Goal: Information Seeking & Learning: Learn about a topic

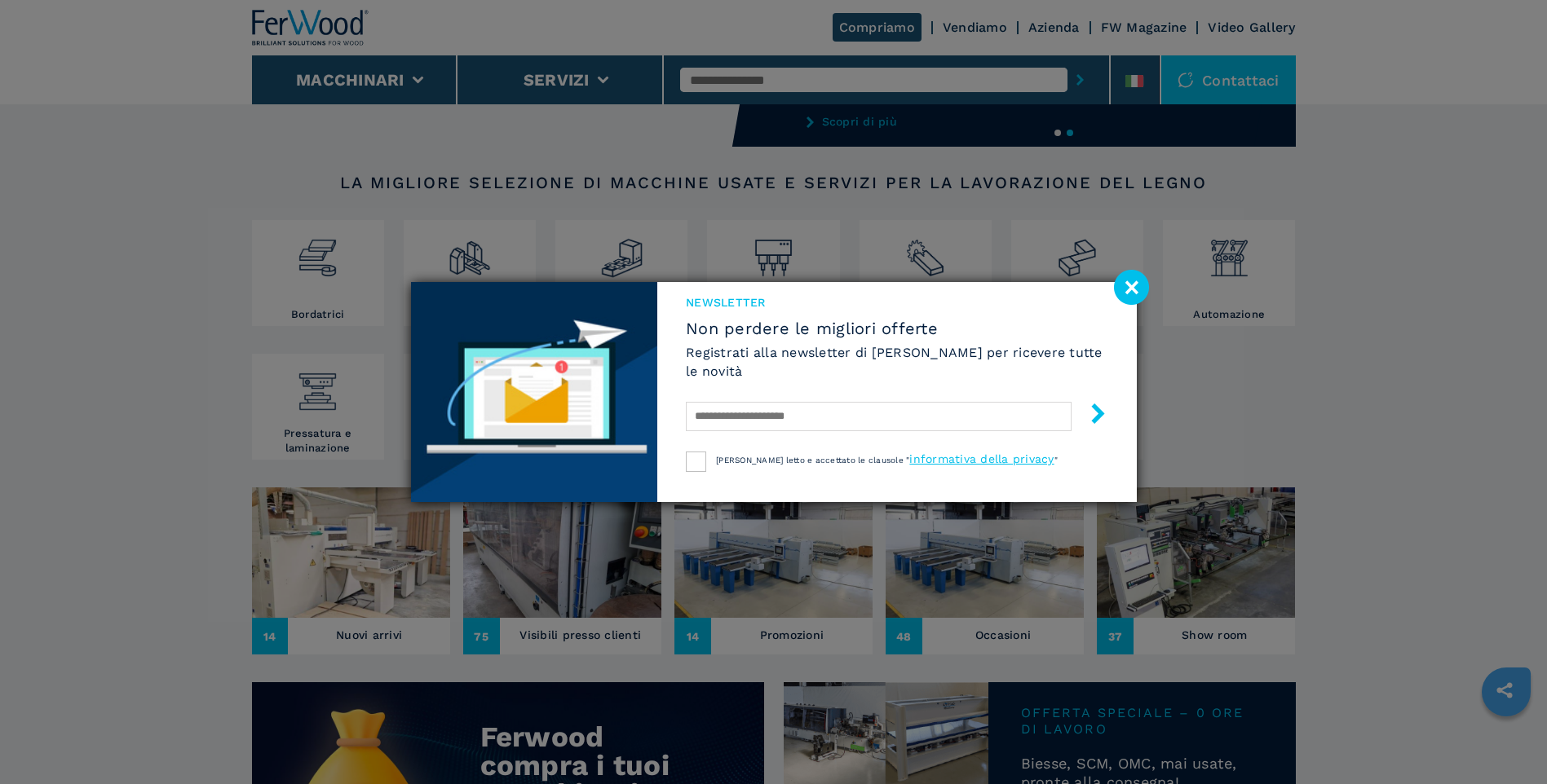
scroll to position [245, 0]
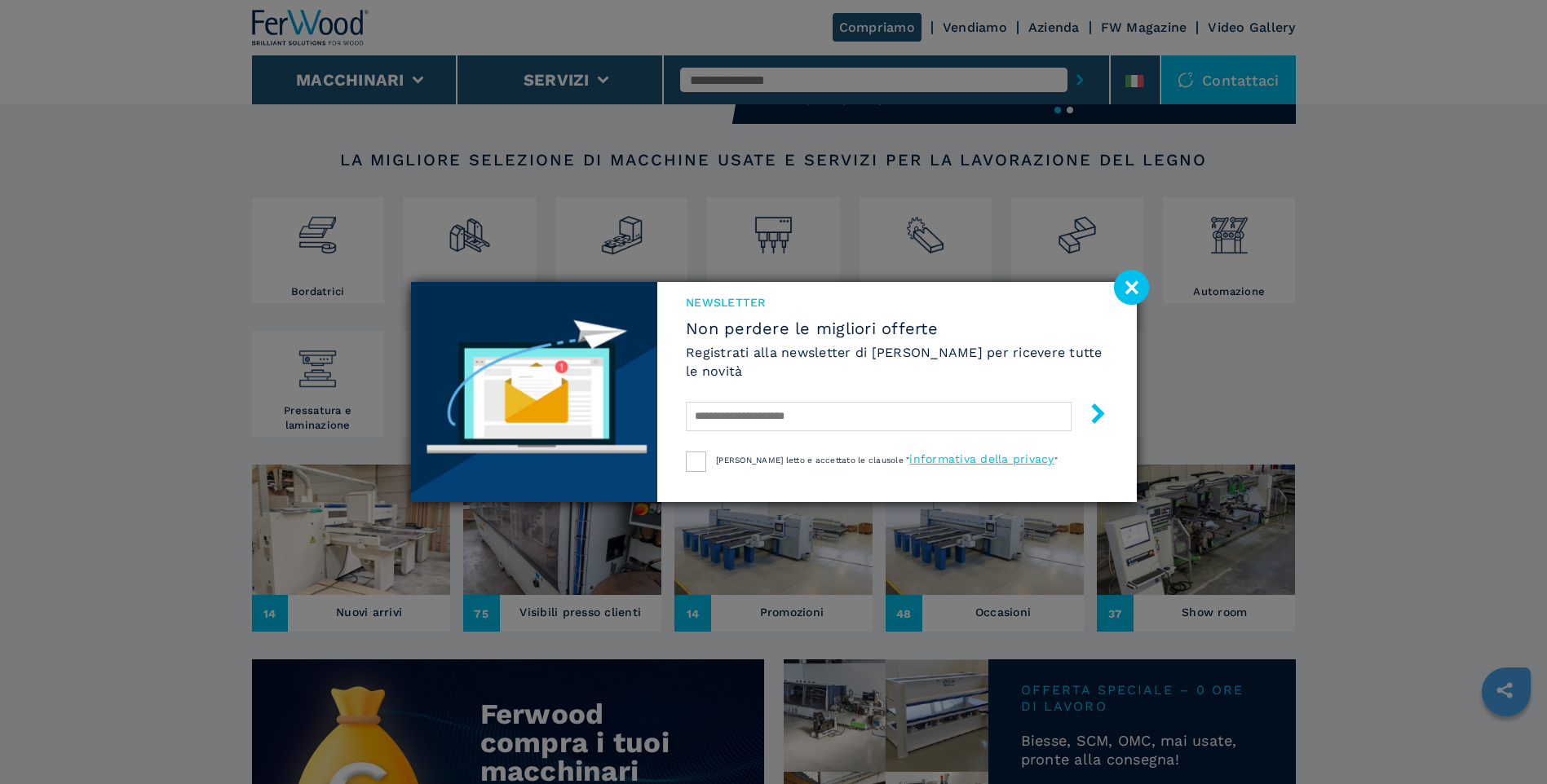
click at [79, 287] on div "NEWSLETTER Non perdere le migliori offerte Registrati alla newsletter di [PERSO…" at bounding box center [773, 392] width 1547 height 784
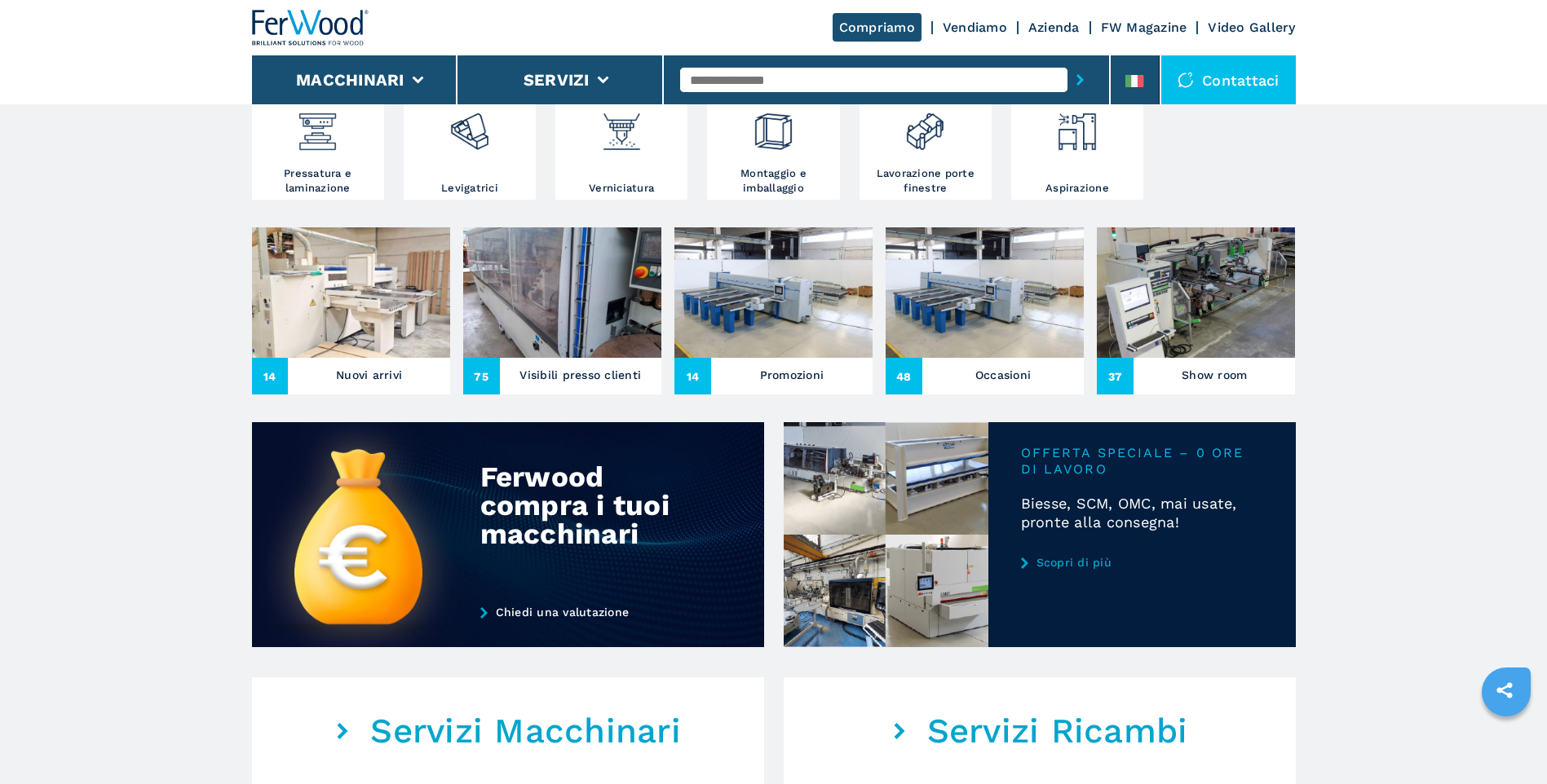
scroll to position [489, 0]
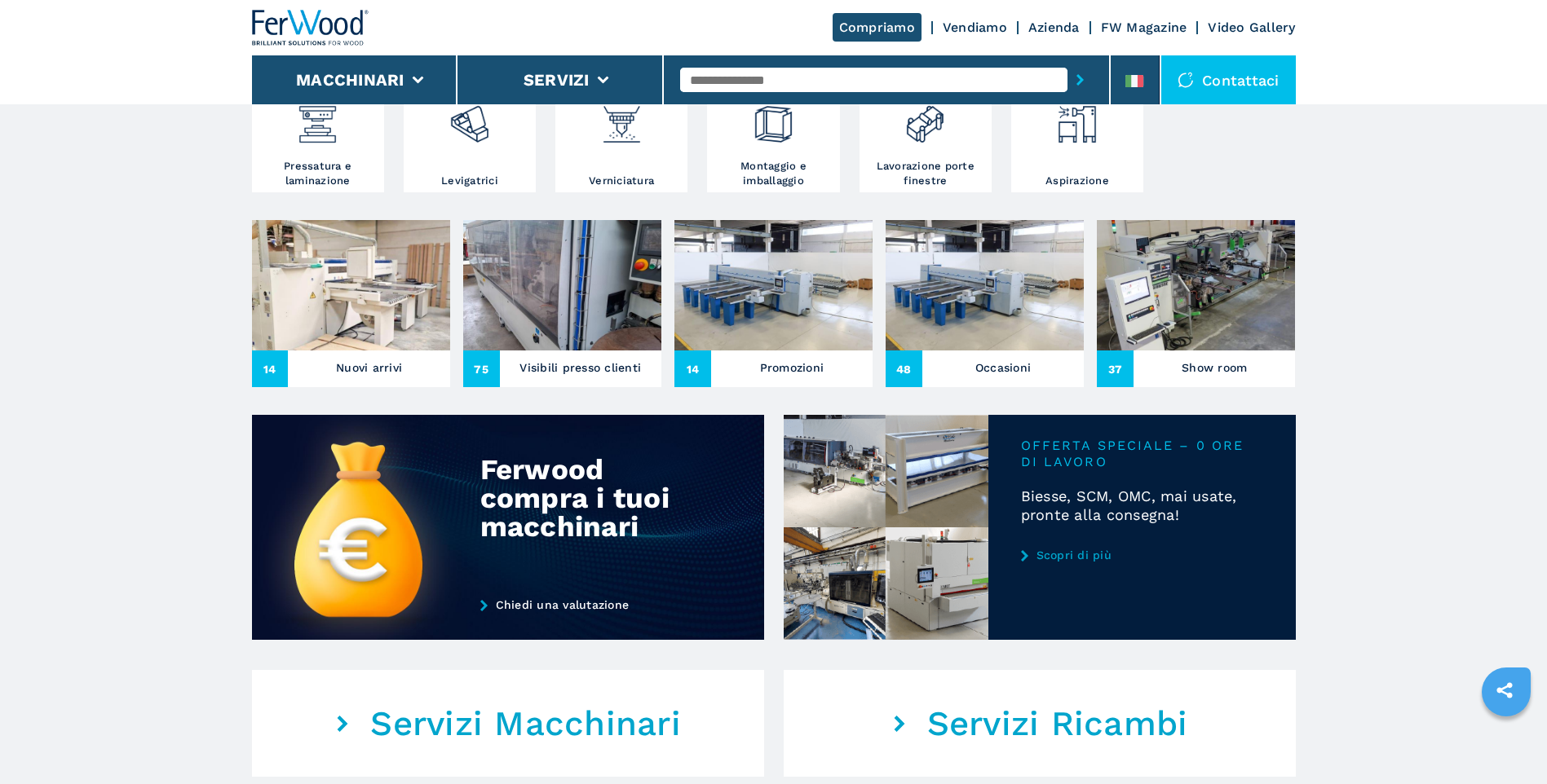
click at [1084, 559] on link "Scopri di più" at bounding box center [1141, 554] width 242 height 13
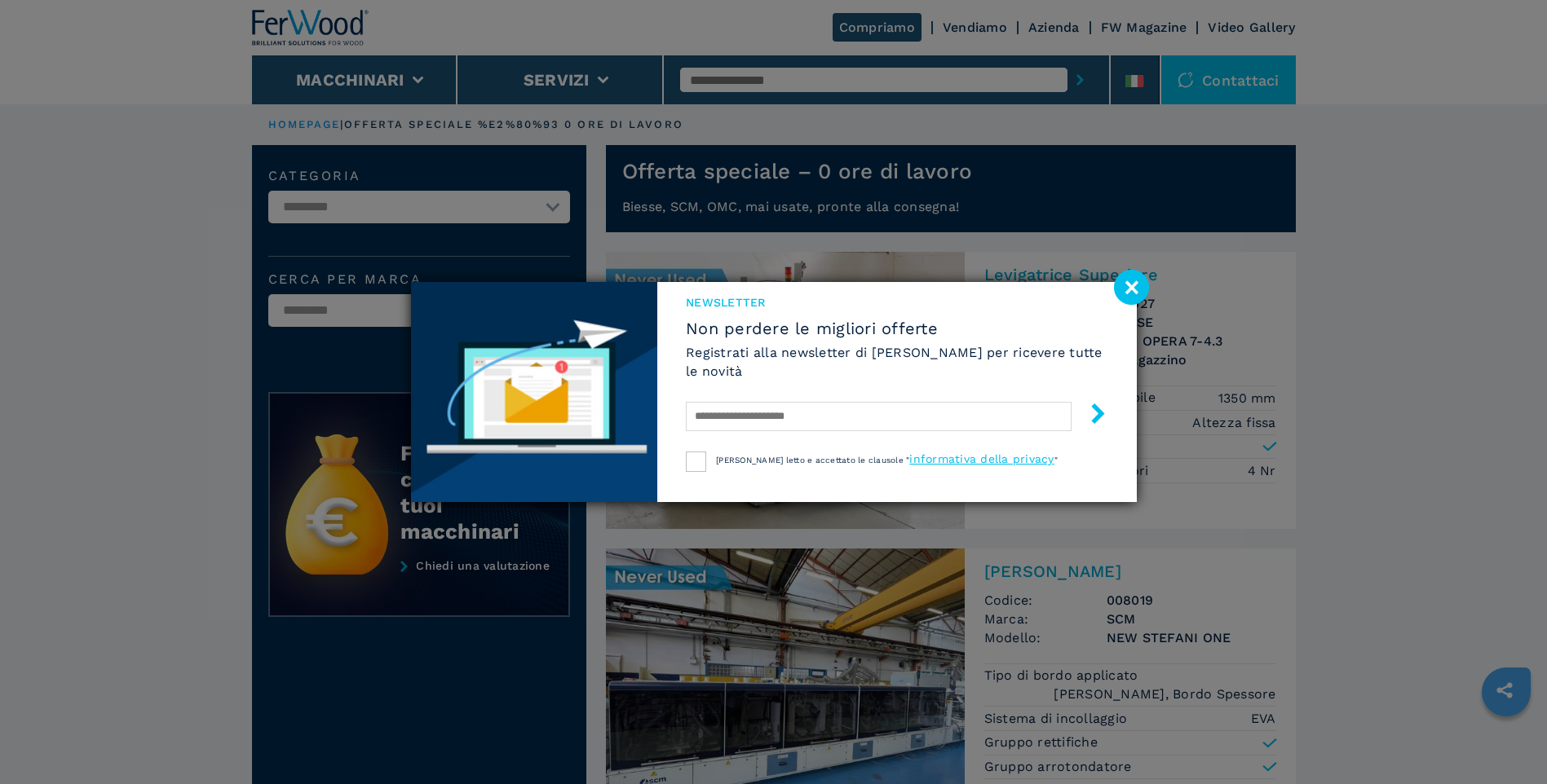
click at [1133, 292] on image at bounding box center [1132, 288] width 35 height 35
click at [1133, 292] on div "Levigatrice Superiore Codice: 008027 Marca: BIESSE Modello: NEW OPERA 7-4.3 Dis…" at bounding box center [1130, 372] width 331 height 241
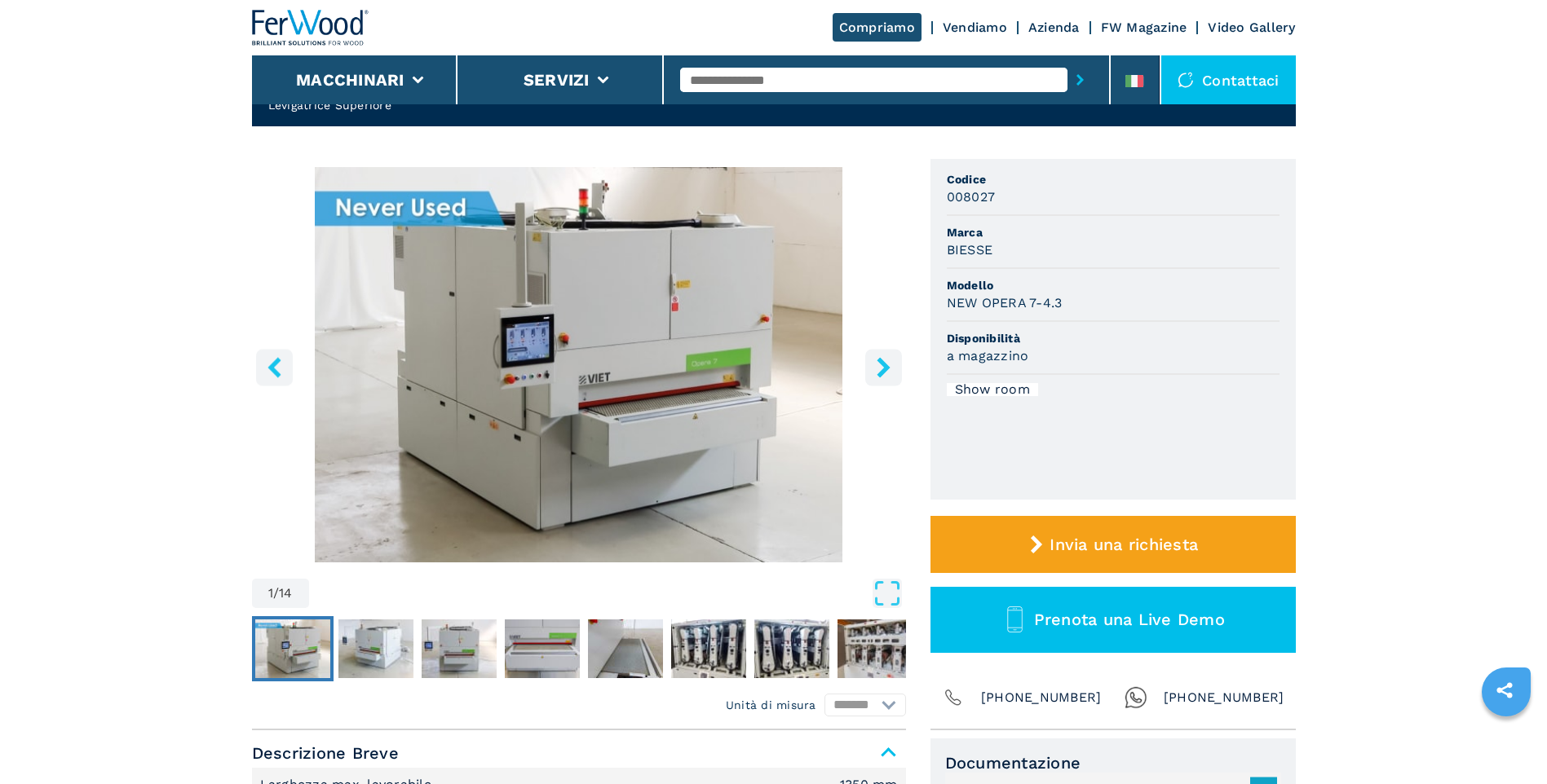
scroll to position [81, 0]
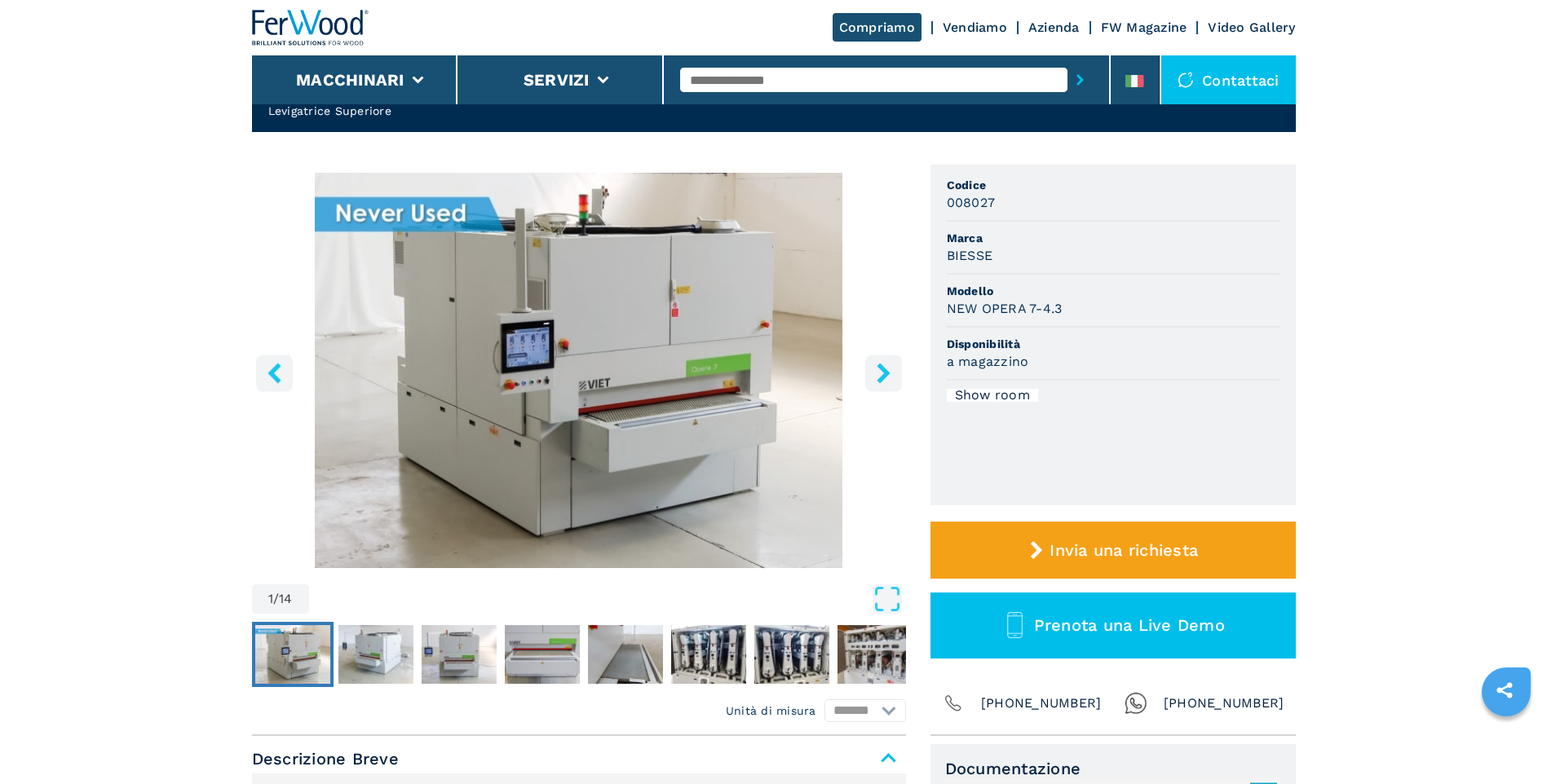
click at [649, 367] on img "Go to Slide 1" at bounding box center [579, 371] width 654 height 395
click at [649, 367] on div "Go to Slide 1" at bounding box center [579, 371] width 654 height 395
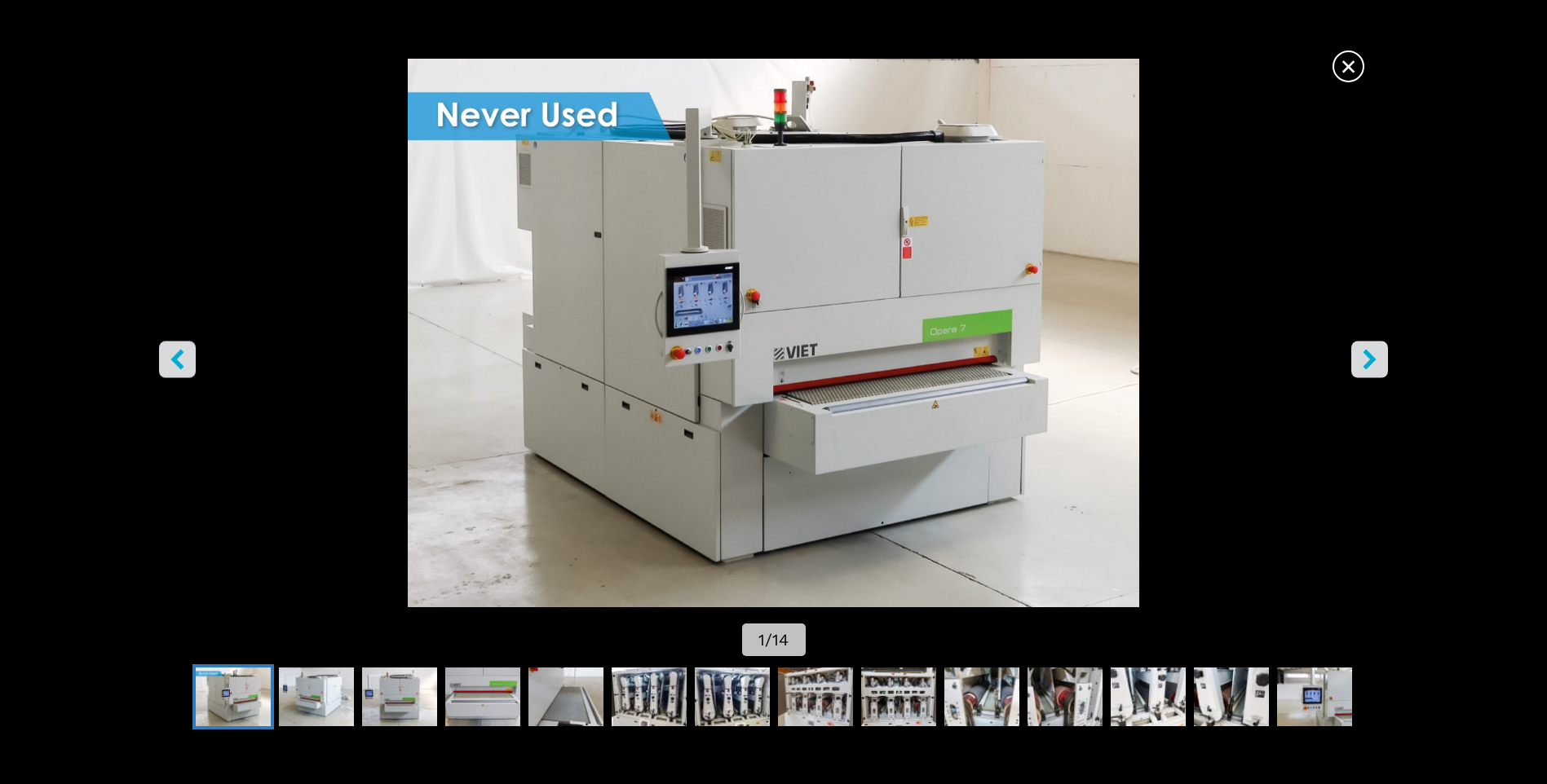
click at [1376, 363] on icon "right-button" at bounding box center [1369, 359] width 20 height 20
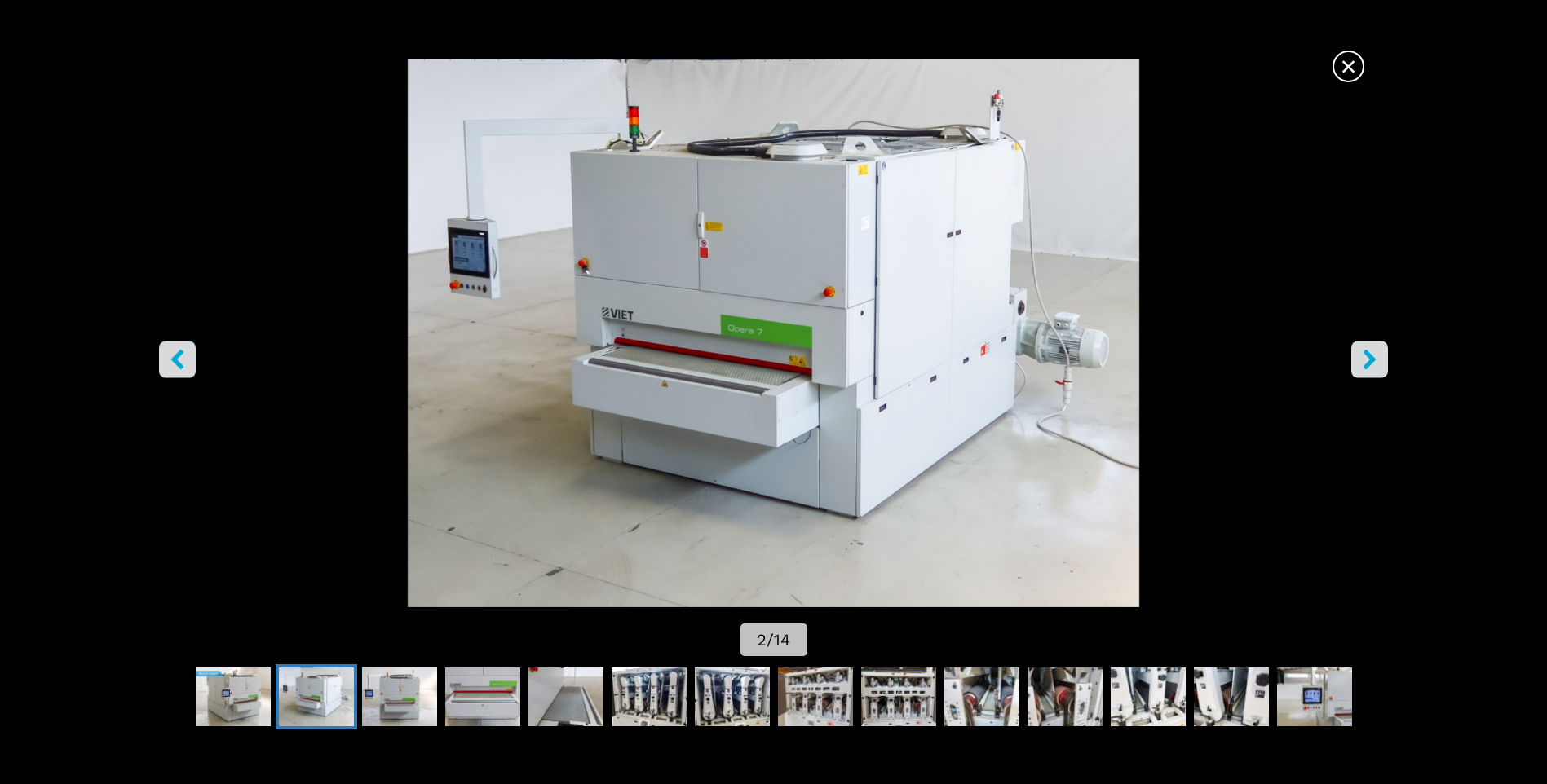
click at [1375, 363] on icon "right-button" at bounding box center [1369, 359] width 20 height 20
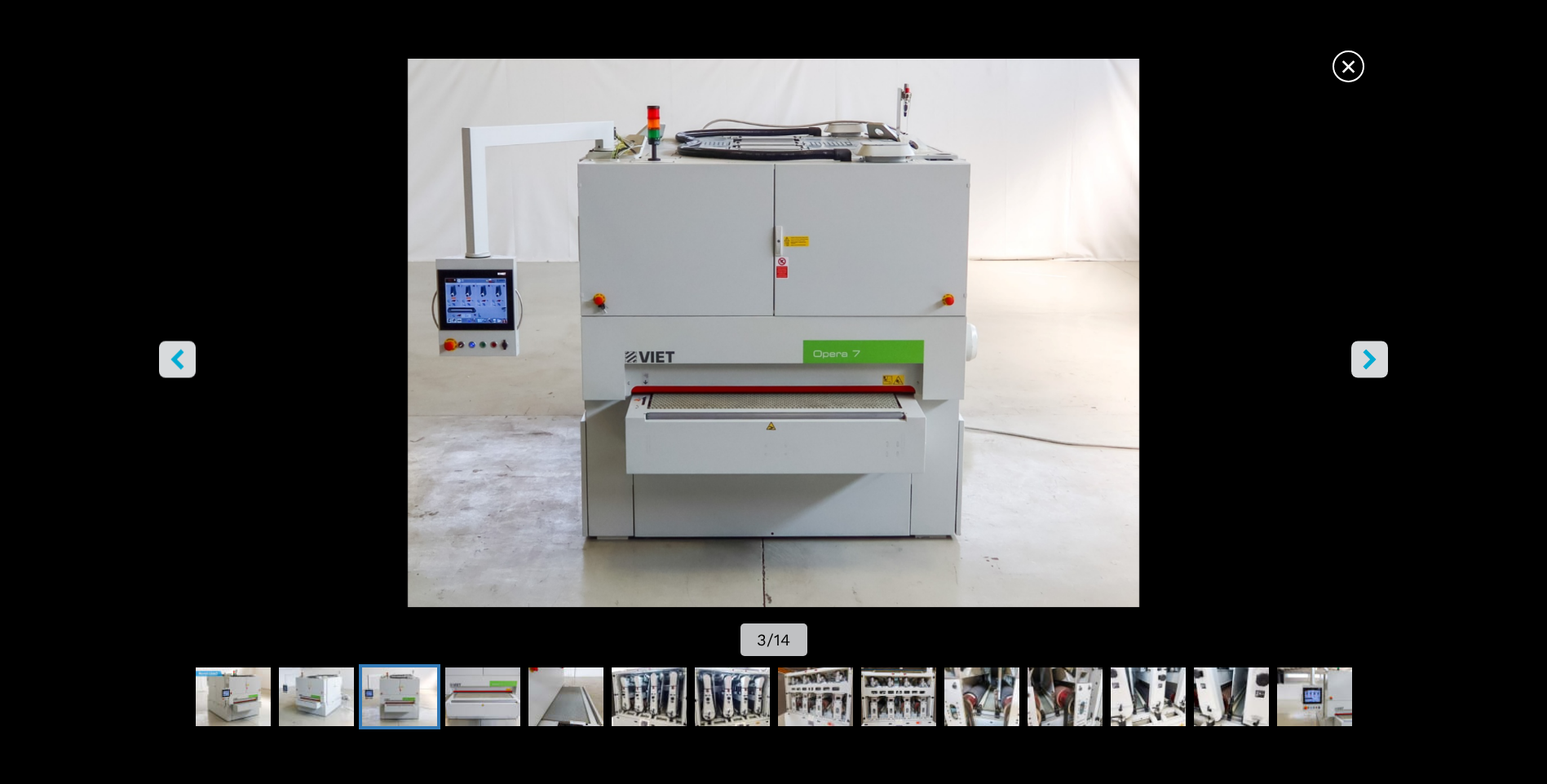
click at [1375, 363] on icon "right-button" at bounding box center [1369, 359] width 20 height 20
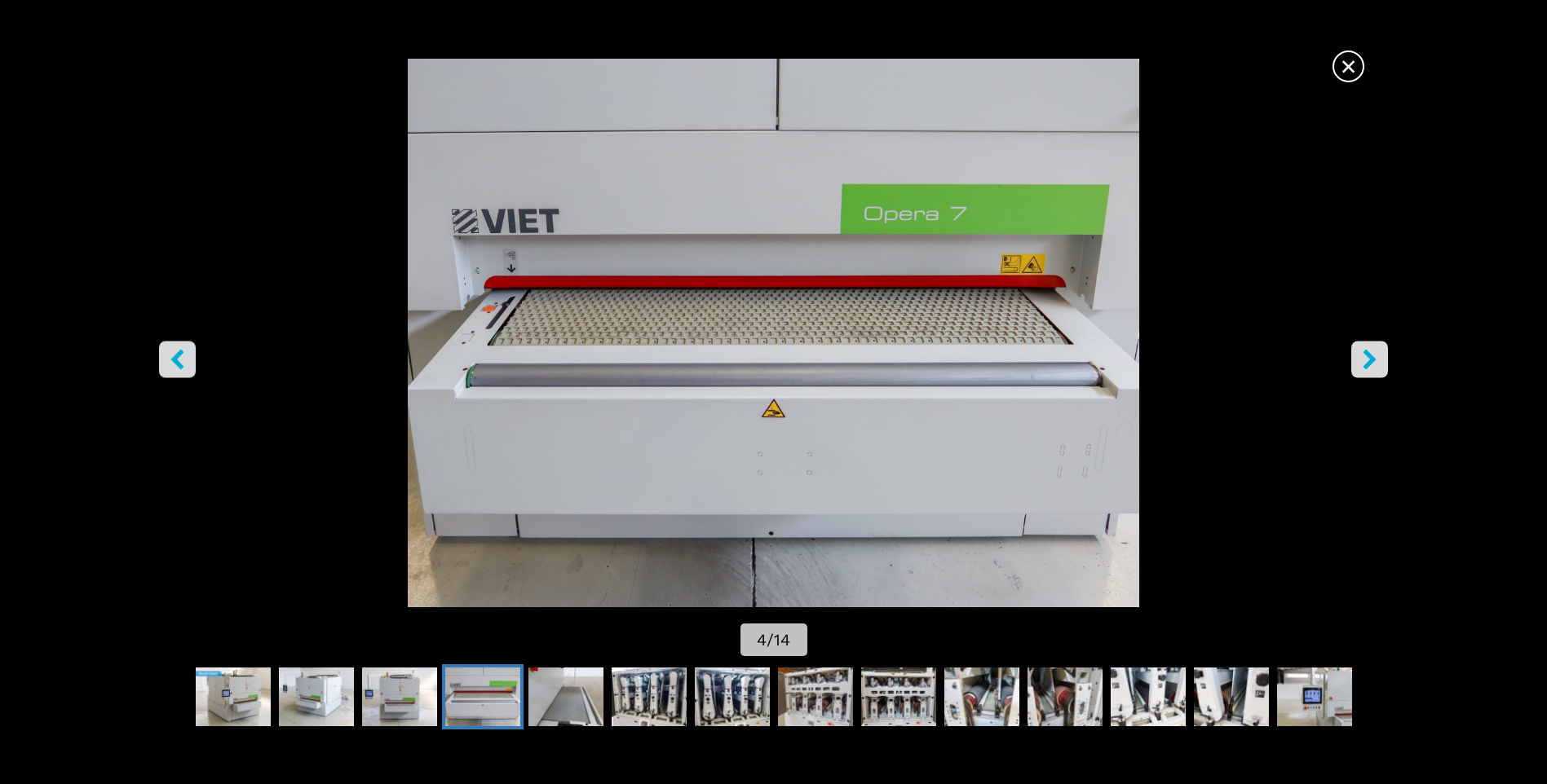
click at [1375, 363] on icon "right-button" at bounding box center [1369, 359] width 20 height 20
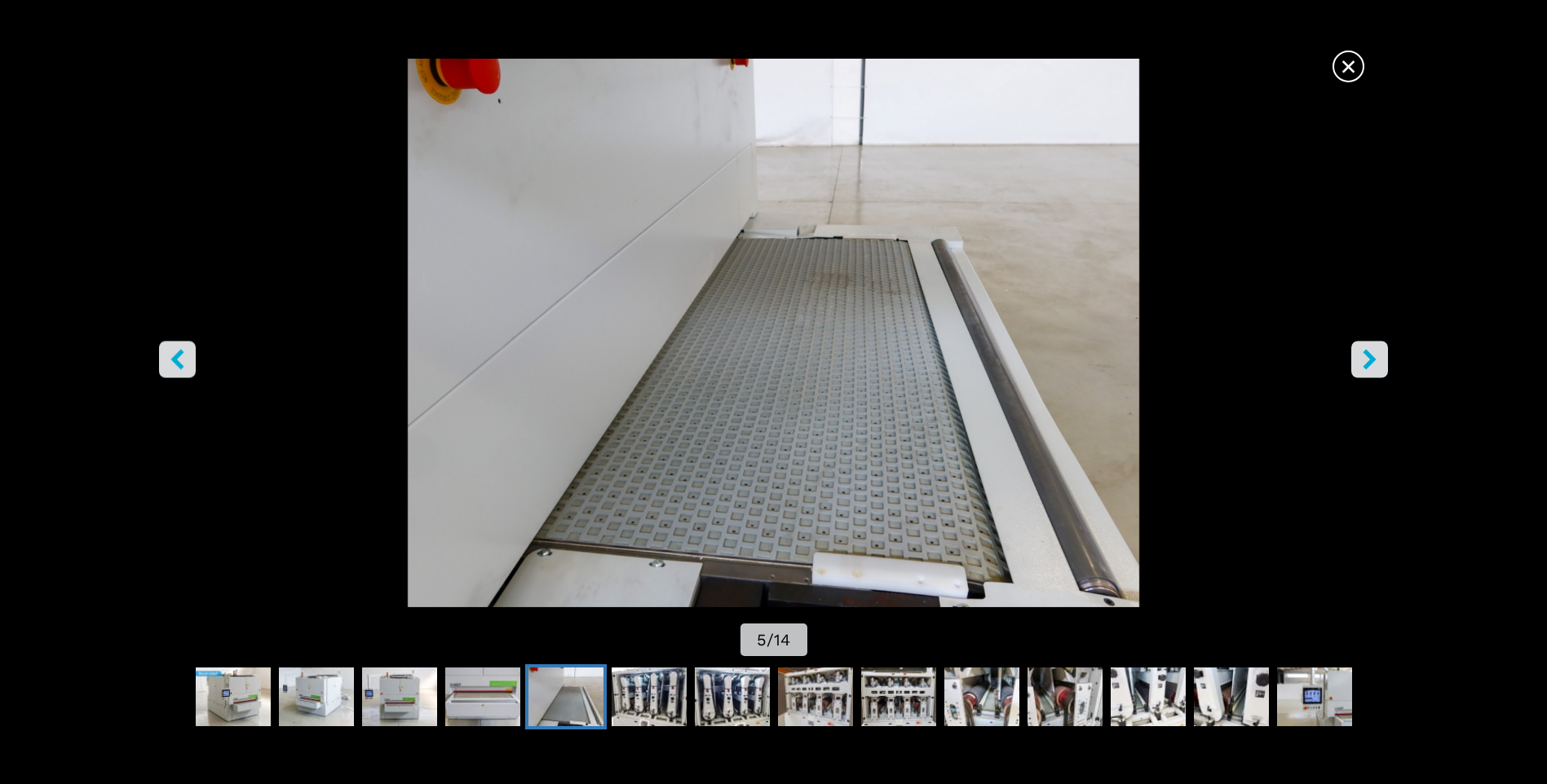
click at [1375, 363] on icon "right-button" at bounding box center [1369, 359] width 20 height 20
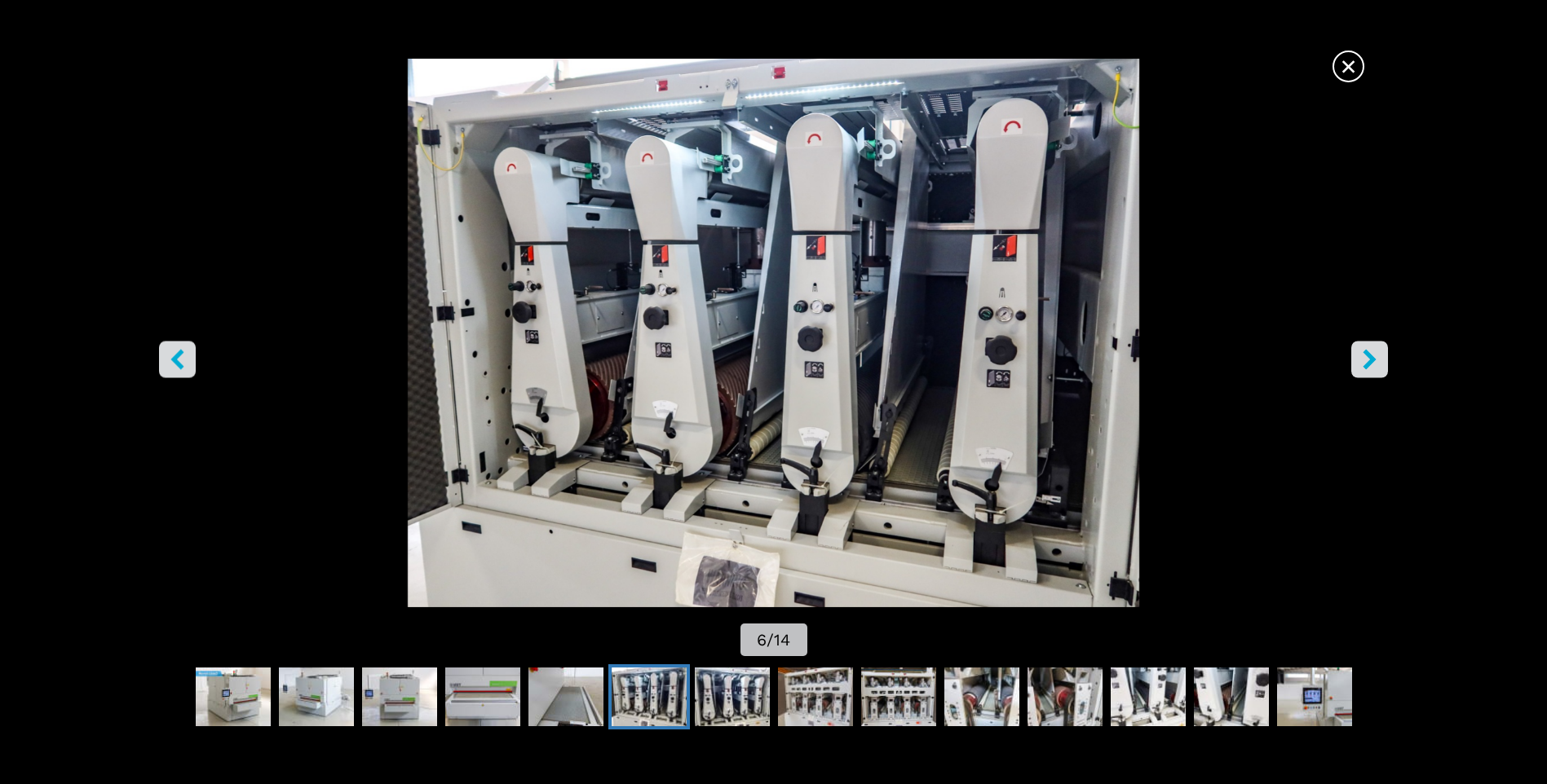
click at [1375, 363] on icon "right-button" at bounding box center [1369, 359] width 20 height 20
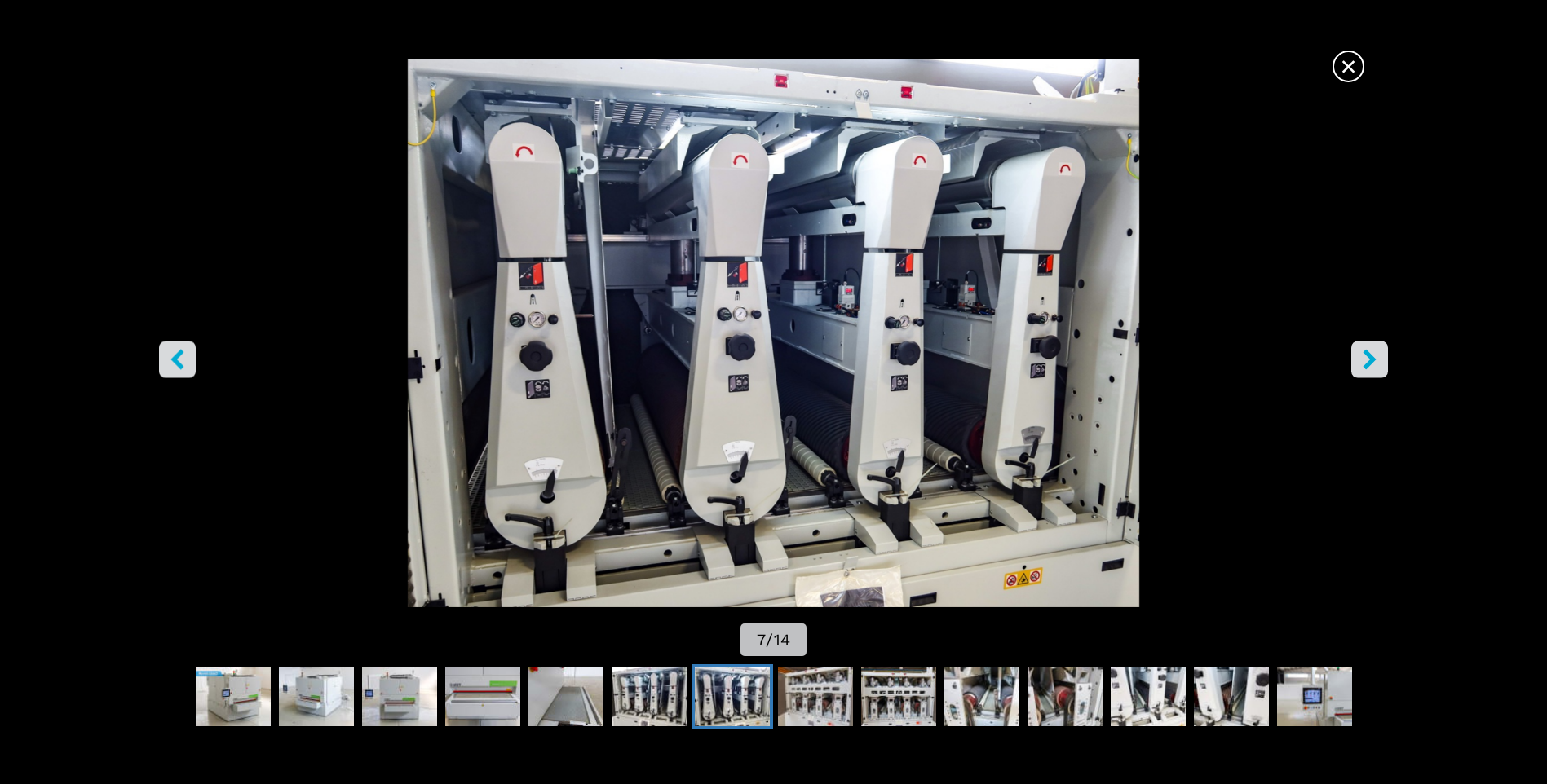
click at [1375, 363] on icon "right-button" at bounding box center [1369, 359] width 20 height 20
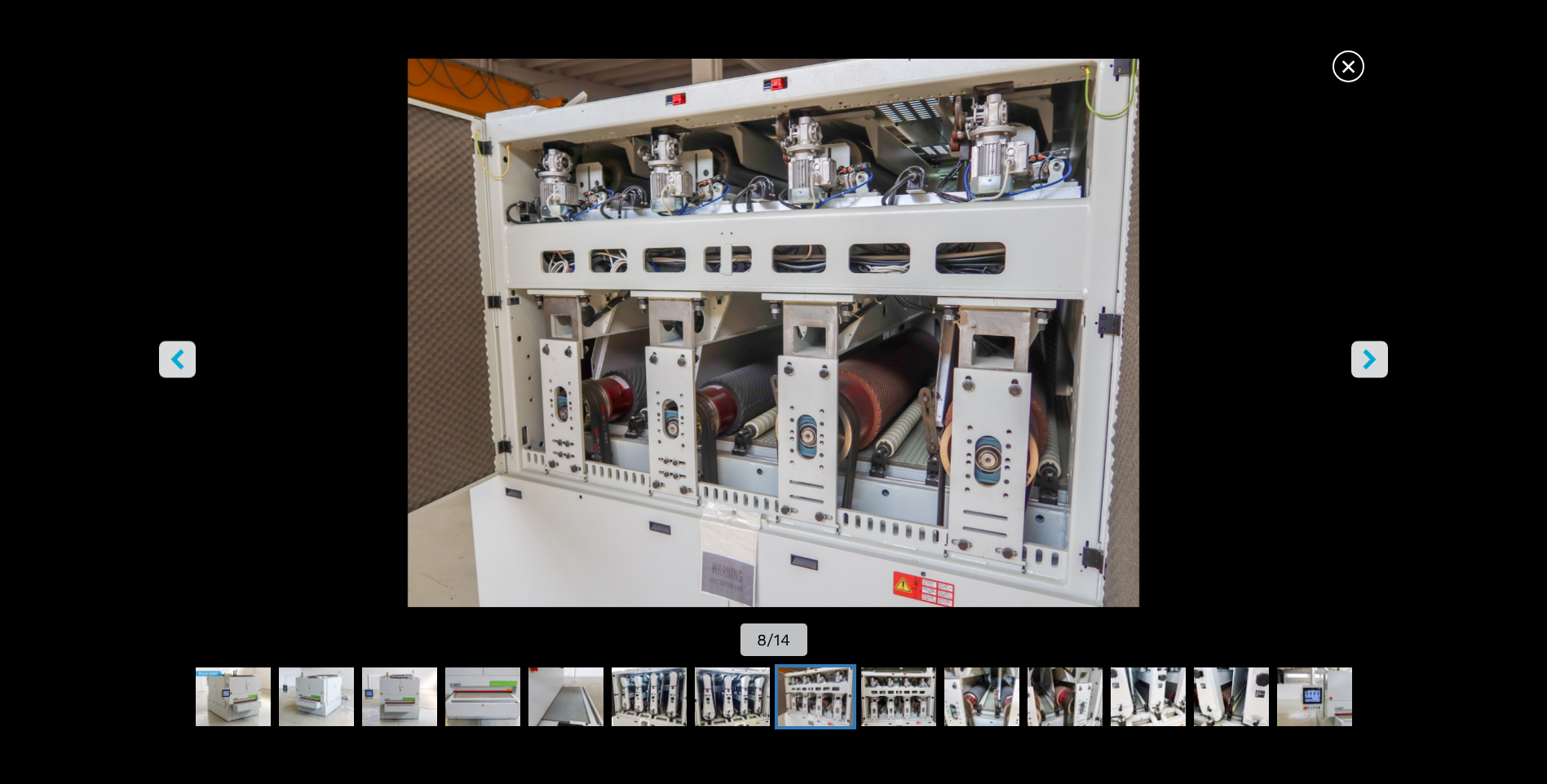
click at [1375, 363] on icon "right-button" at bounding box center [1369, 359] width 20 height 20
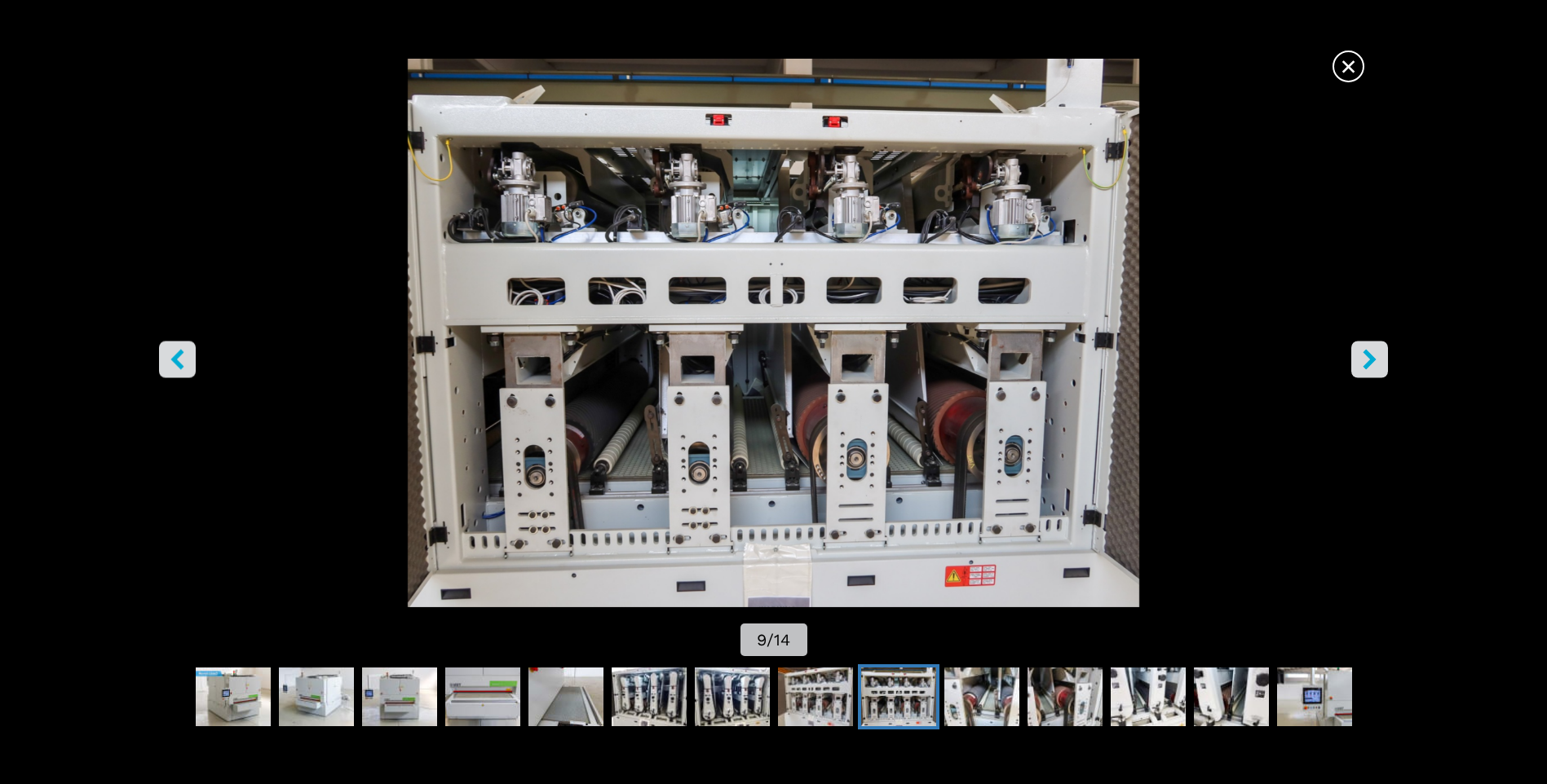
click at [1374, 363] on icon "right-button" at bounding box center [1369, 359] width 20 height 20
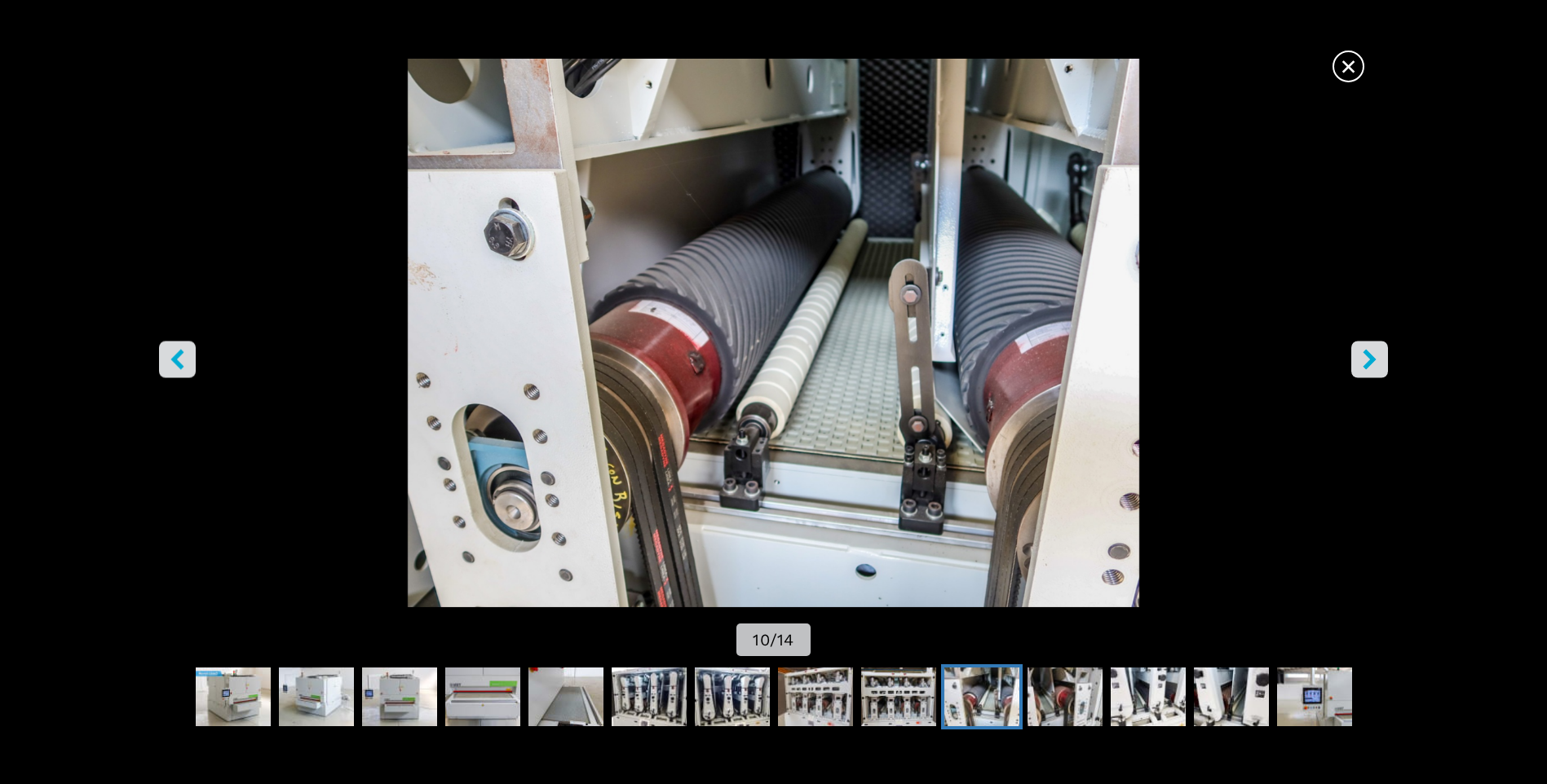
click at [1374, 363] on icon "right-button" at bounding box center [1369, 359] width 20 height 20
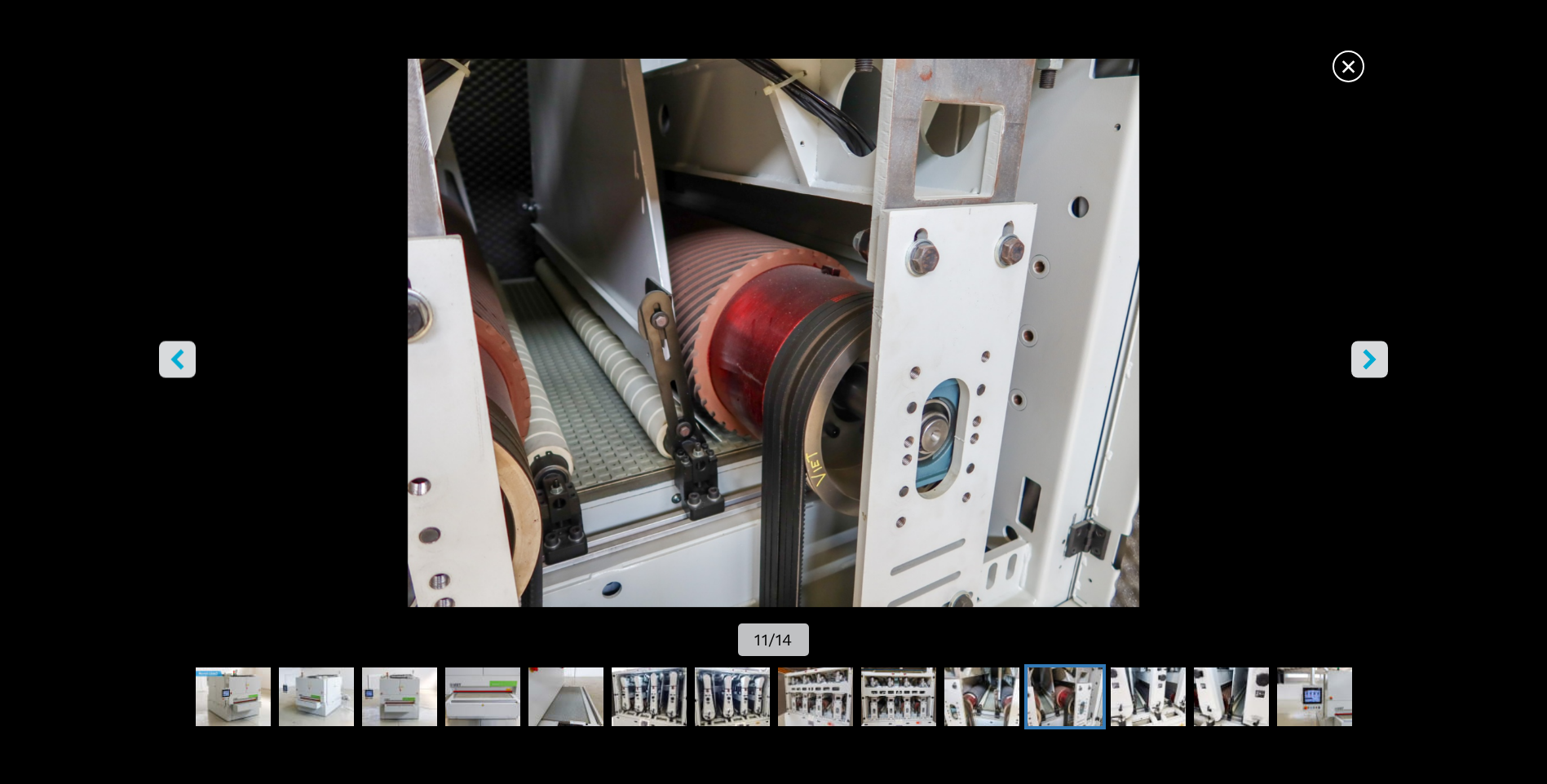
click at [1374, 363] on icon "right-button" at bounding box center [1369, 359] width 20 height 20
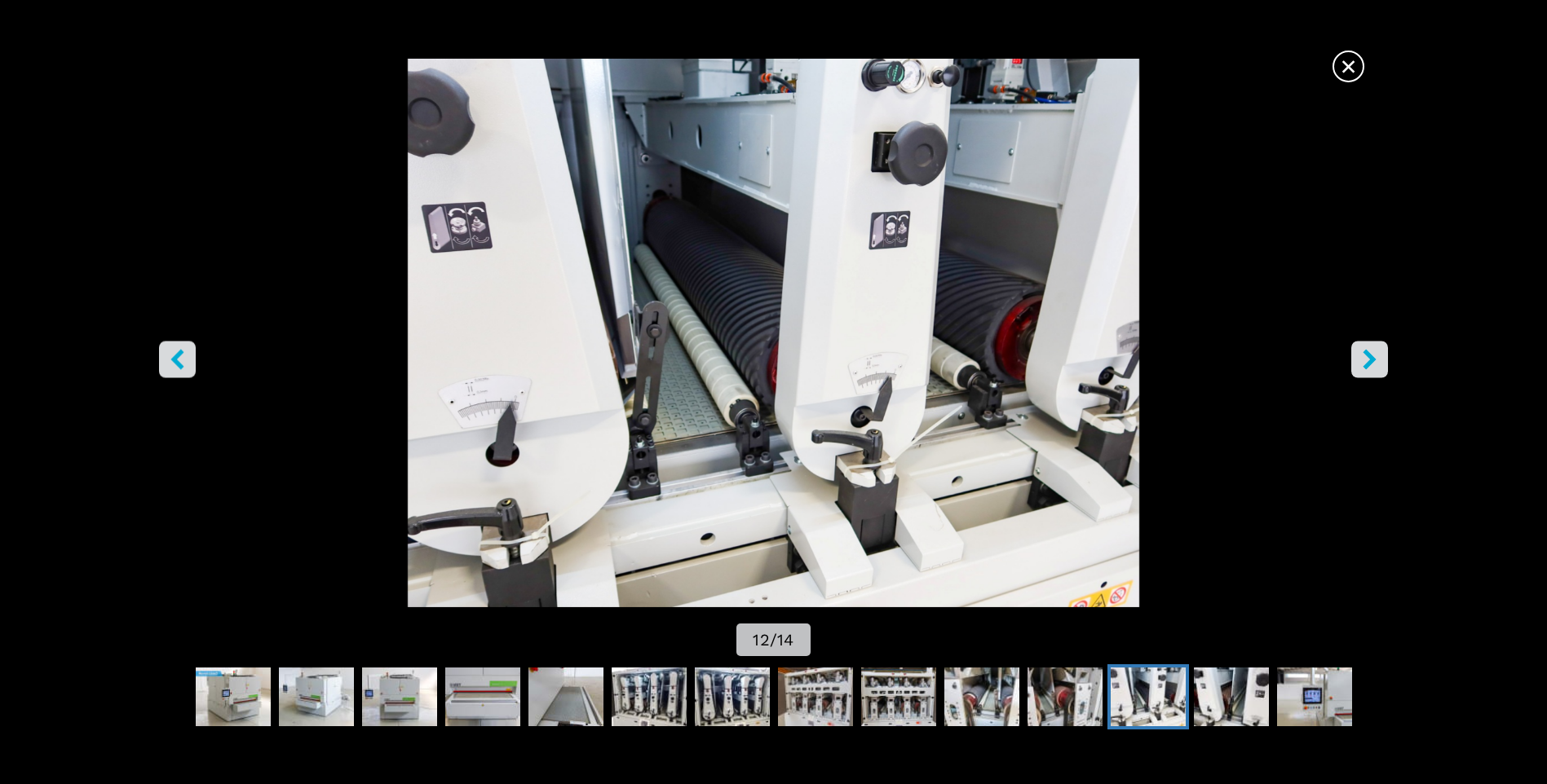
click at [1373, 363] on icon "right-button" at bounding box center [1369, 359] width 13 height 20
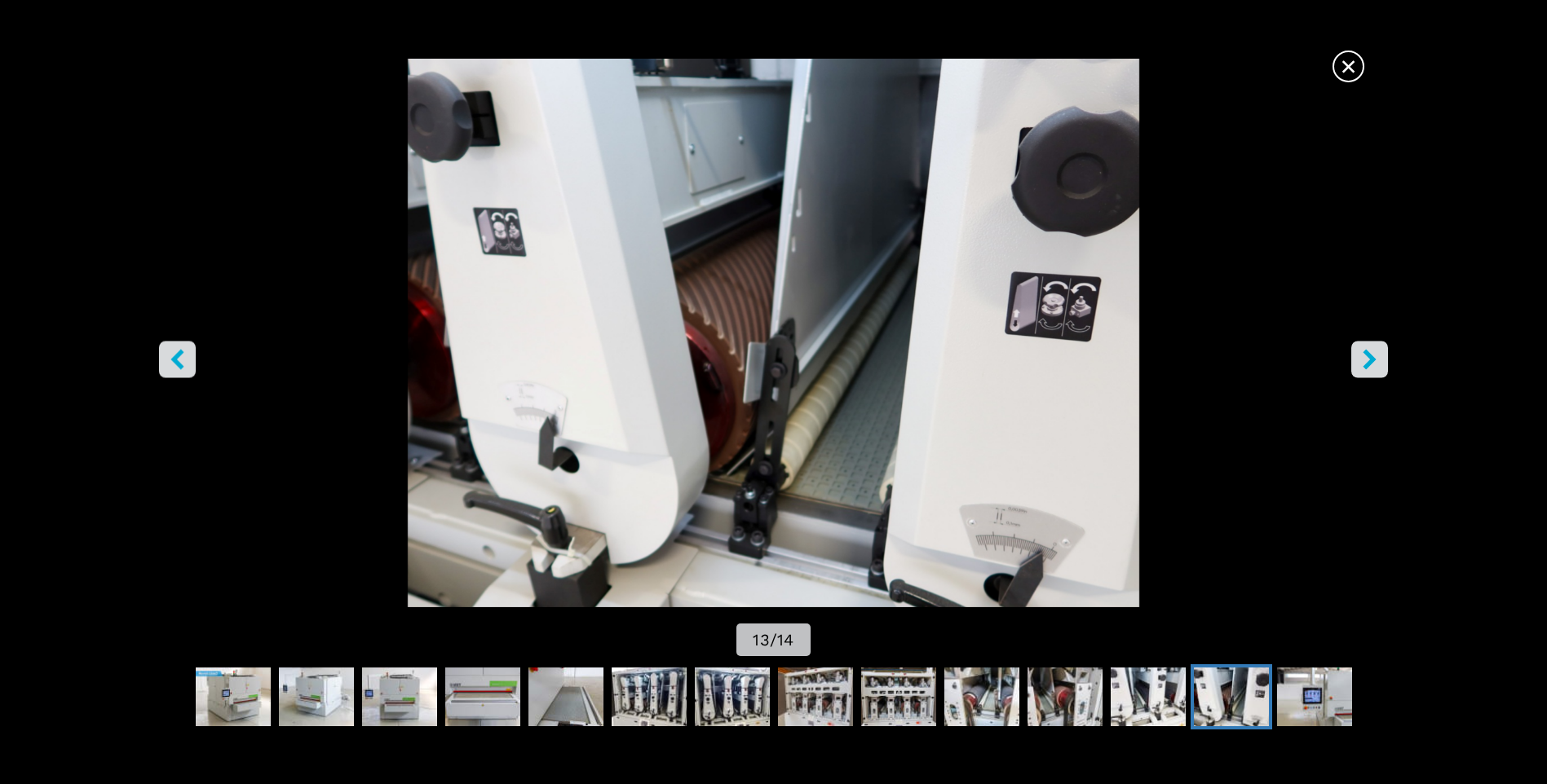
click at [1373, 363] on icon "right-button" at bounding box center [1369, 359] width 13 height 20
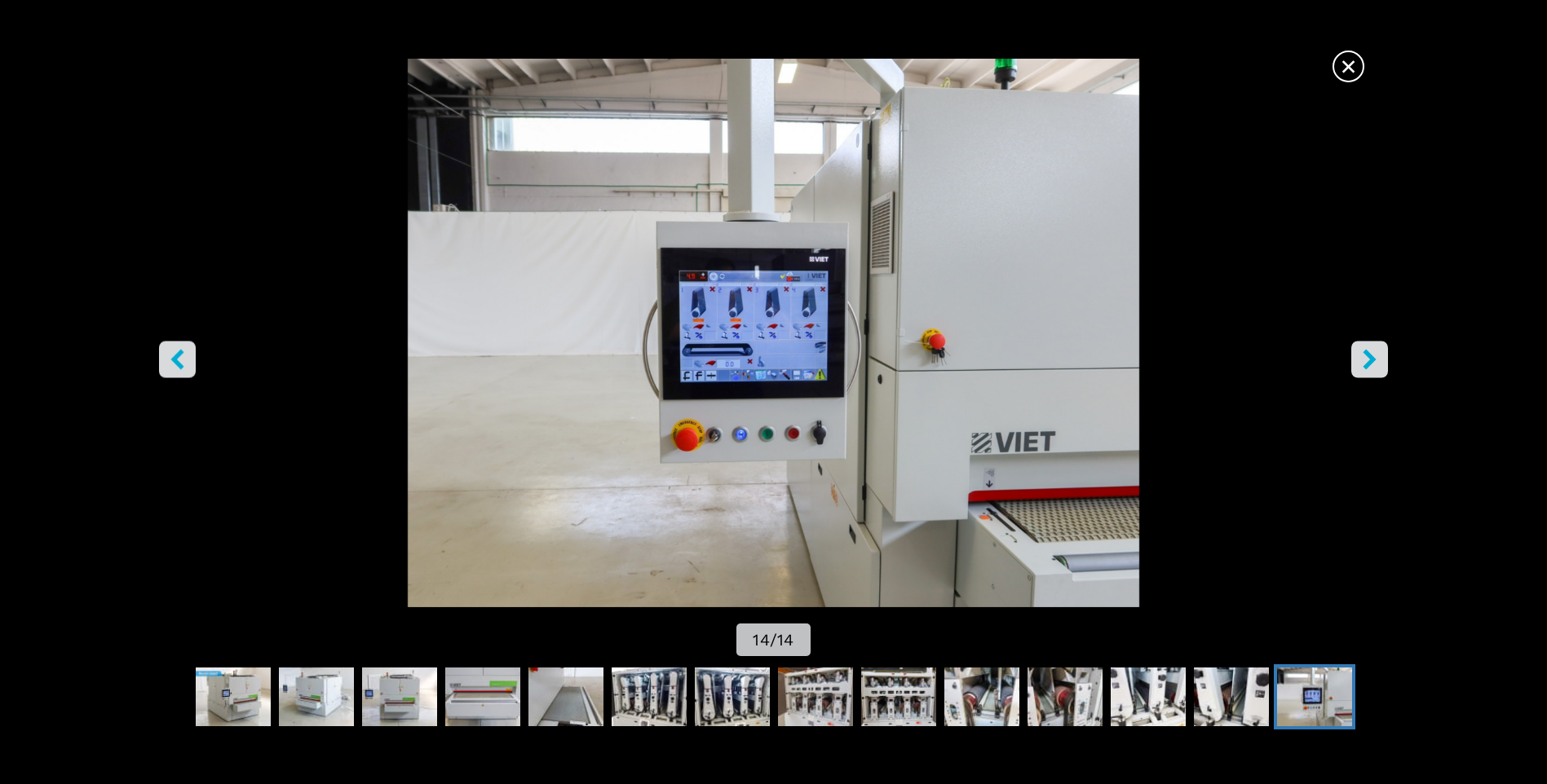
click at [1337, 68] on span "×" at bounding box center [1348, 63] width 29 height 29
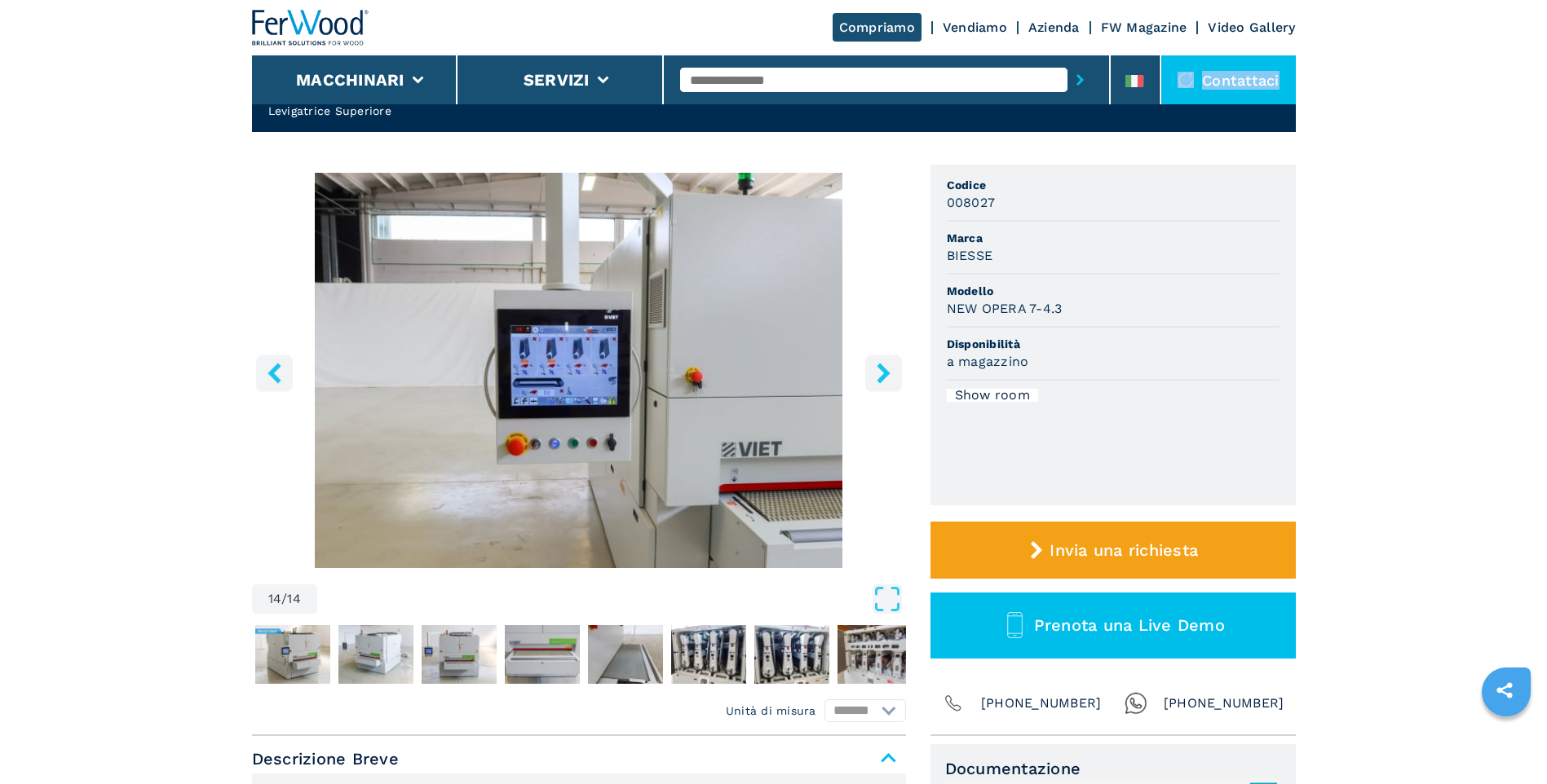
click at [1337, 68] on header "Compriamo Vendiamo Azienda FW Magazine Video Gallery Macchinari Servizi Contatt…" at bounding box center [773, 52] width 1547 height 104
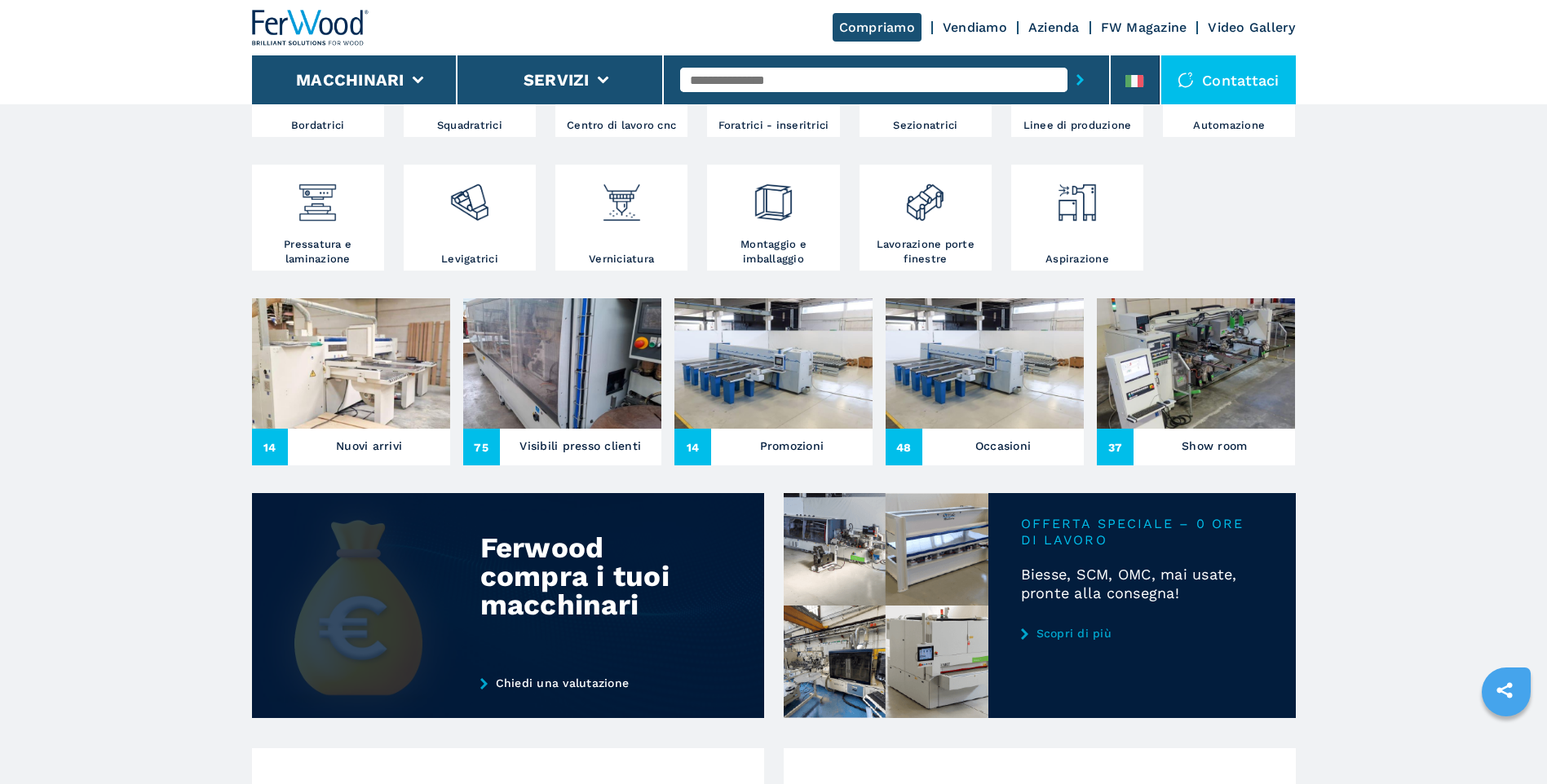
scroll to position [652, 0]
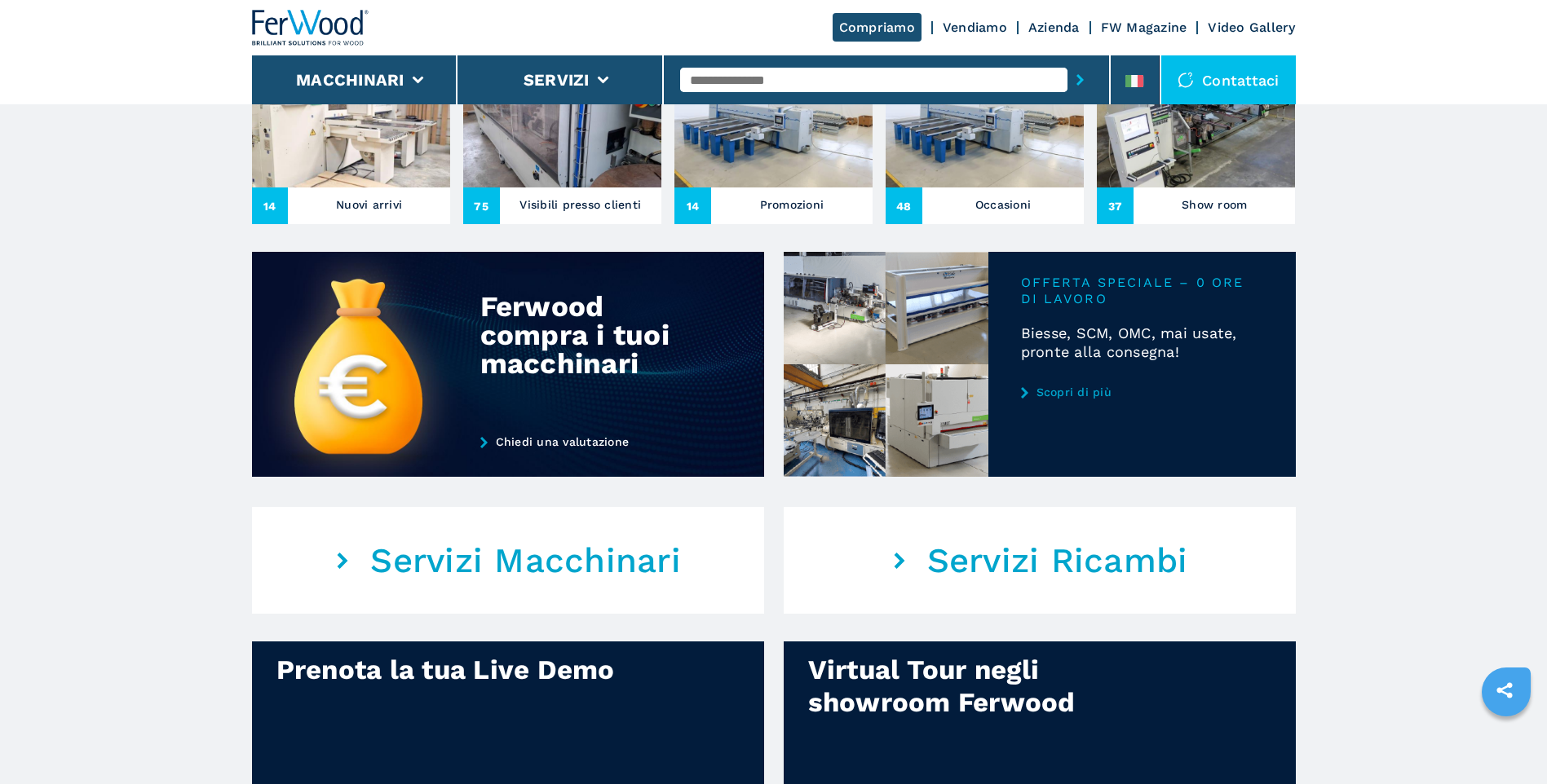
click at [1047, 389] on link "Scopri di più" at bounding box center [1141, 392] width 242 height 13
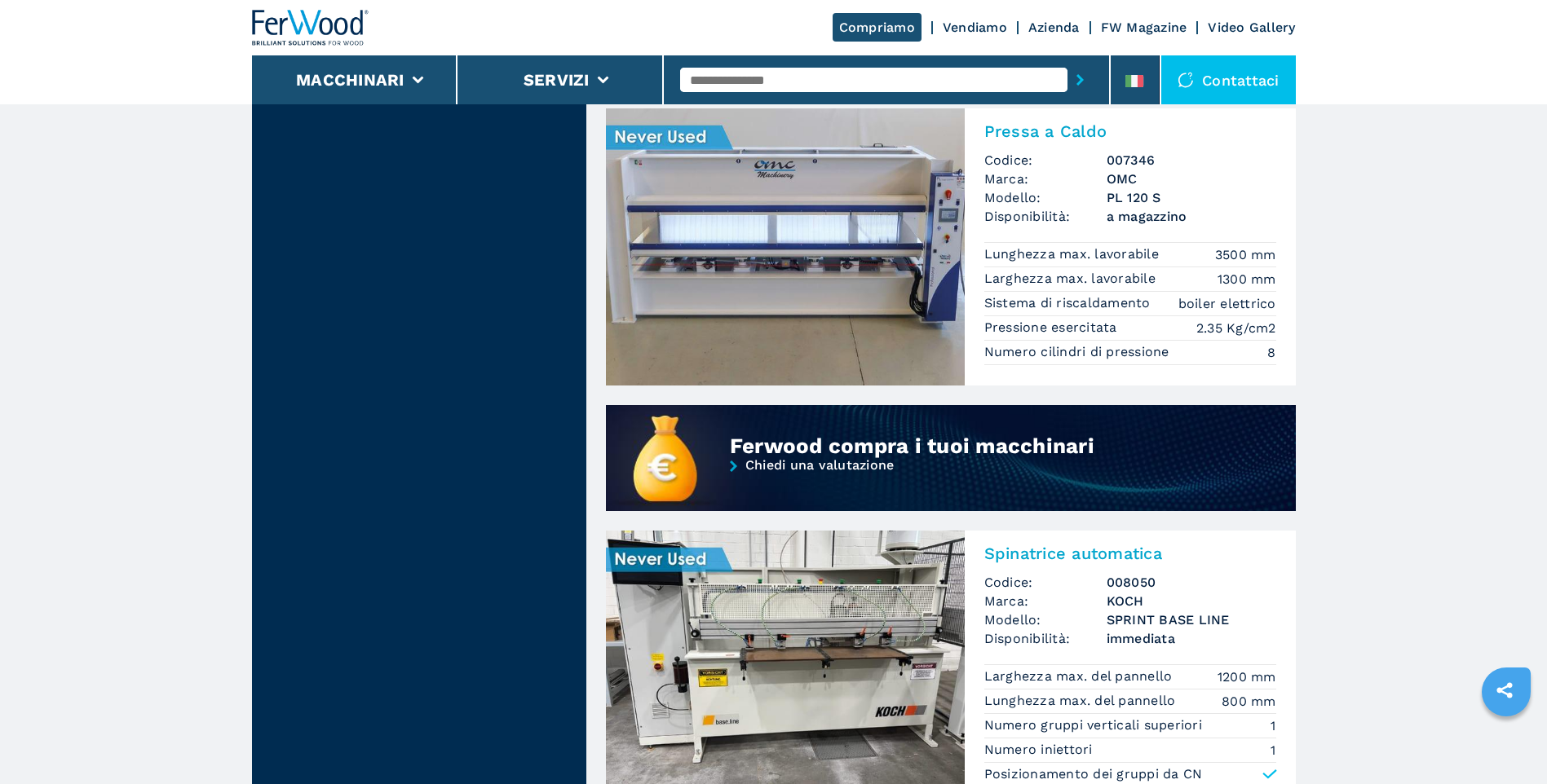
scroll to position [818, 0]
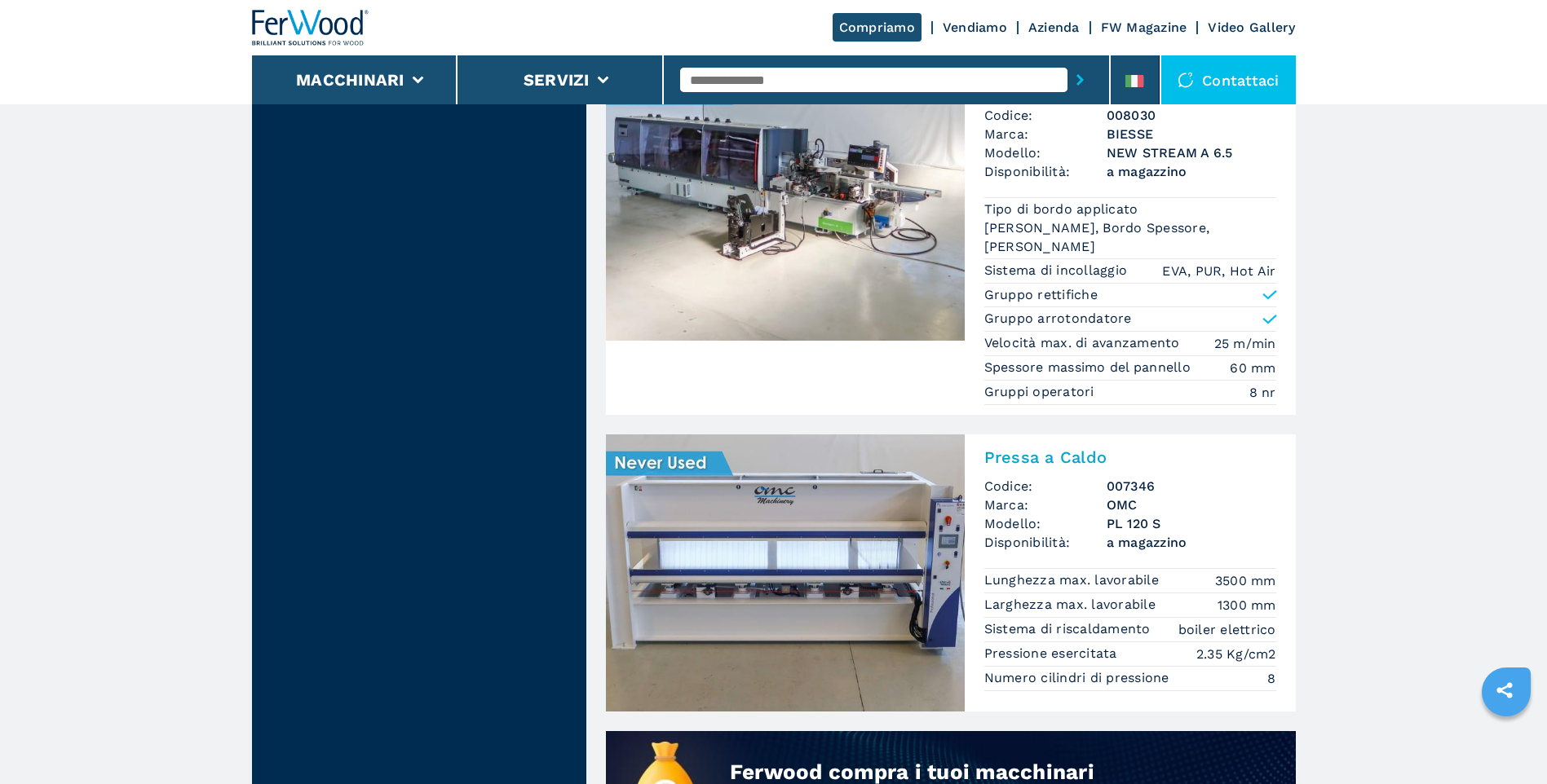
click at [817, 641] on img at bounding box center [785, 572] width 359 height 277
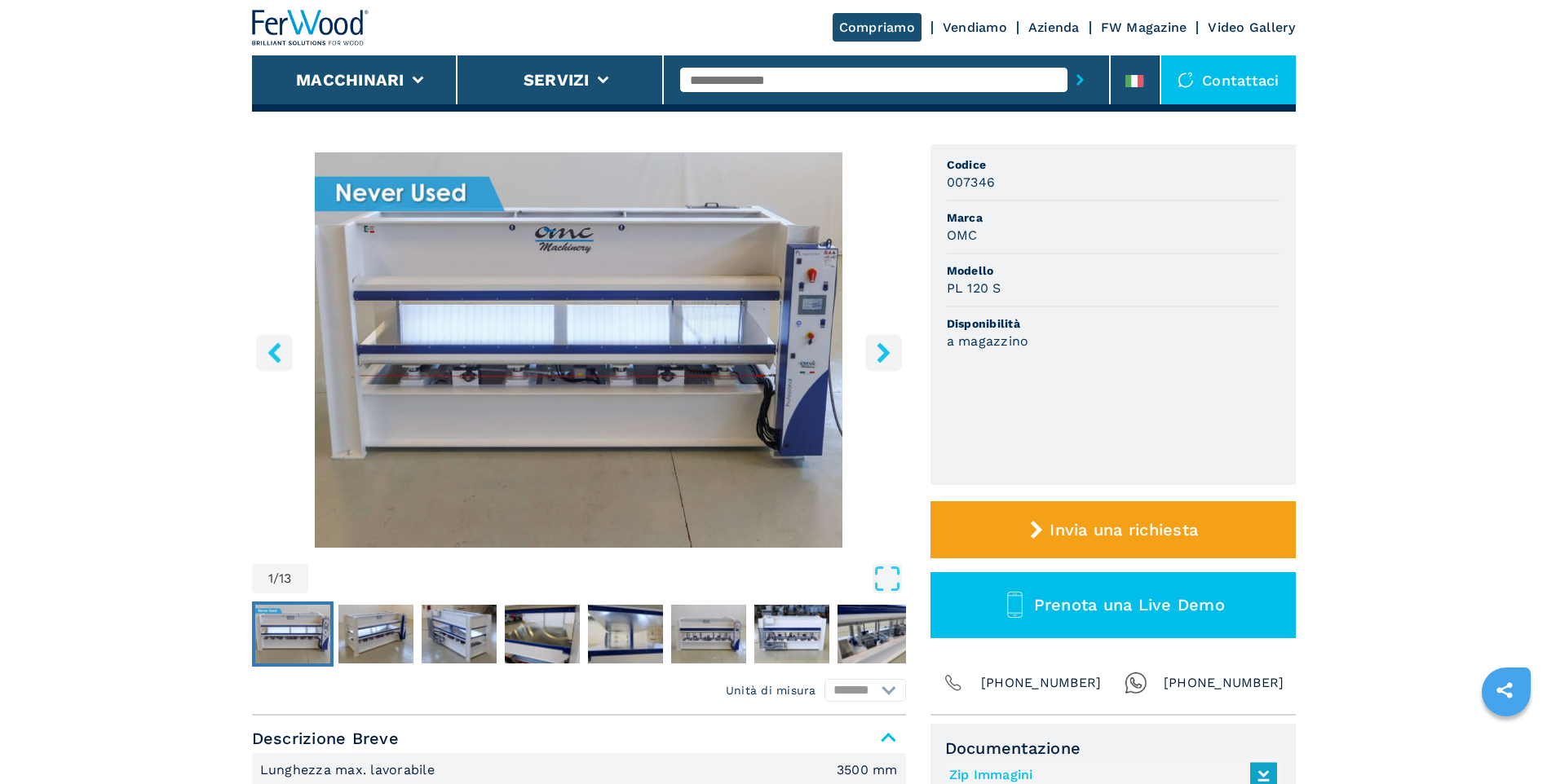
scroll to position [245, 0]
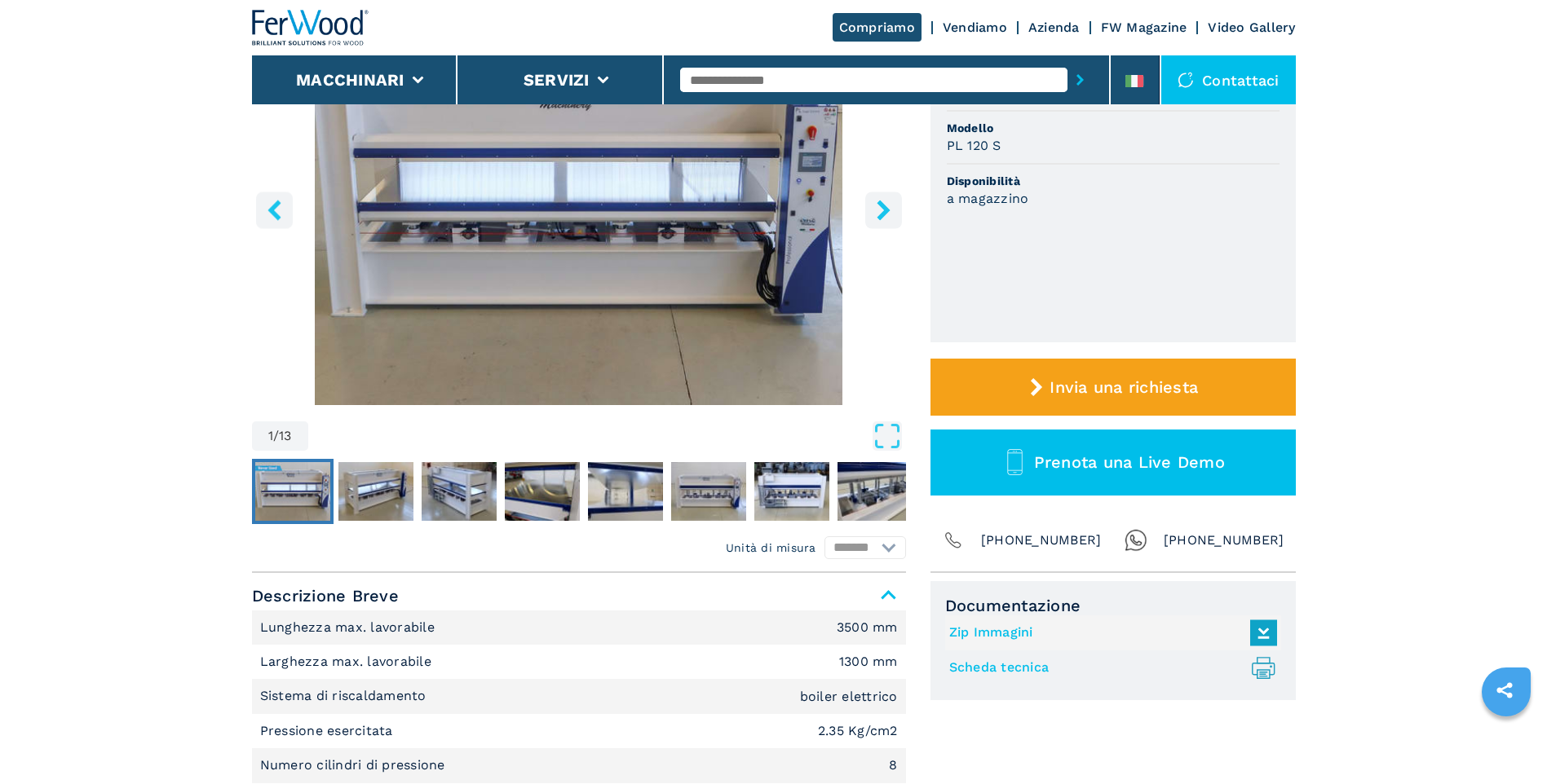
click at [478, 421] on button "Open Fullscreen" at bounding box center [607, 436] width 589 height 30
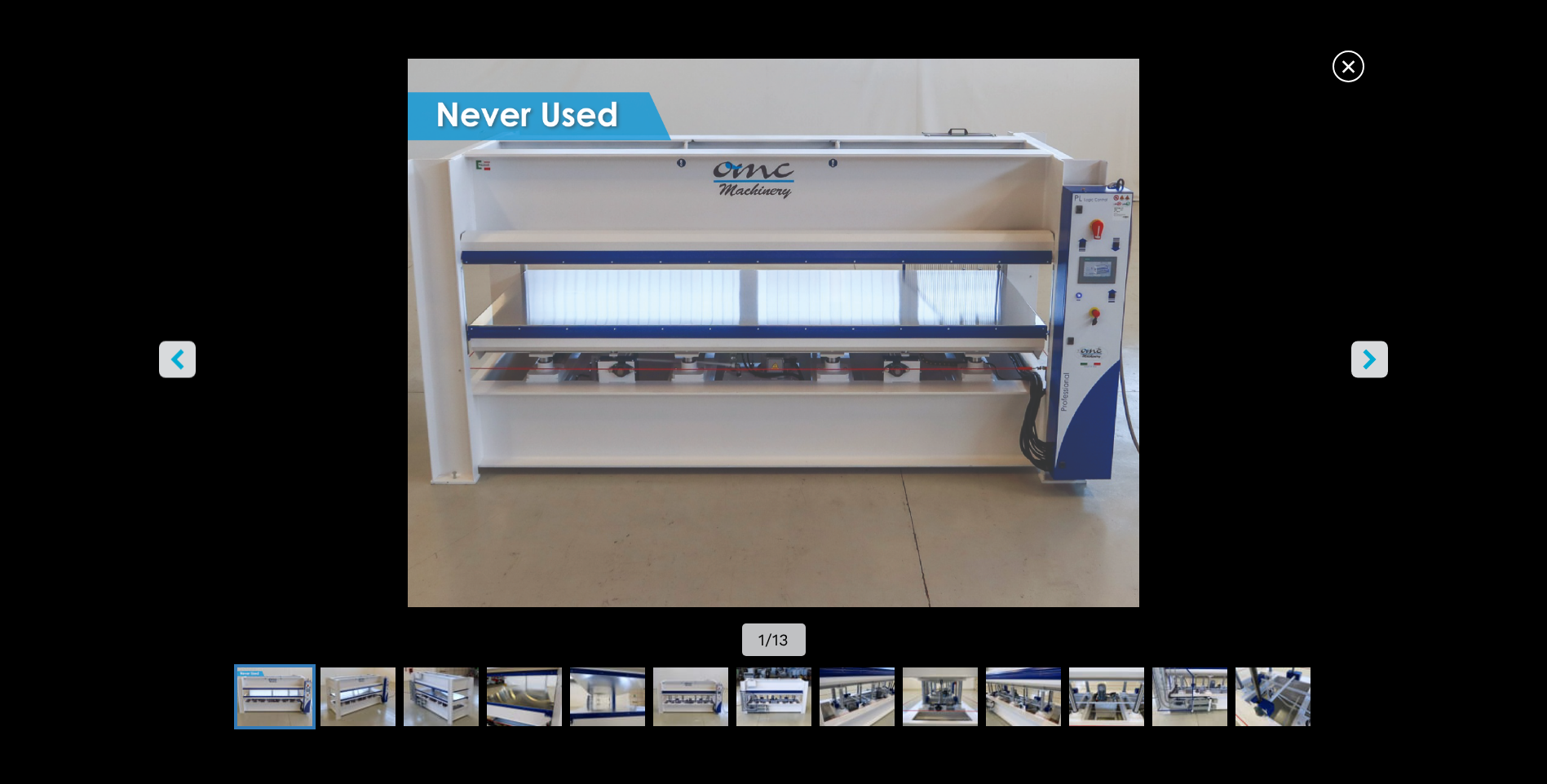
scroll to position [0, 0]
click at [1376, 367] on icon "right-button" at bounding box center [1369, 359] width 20 height 20
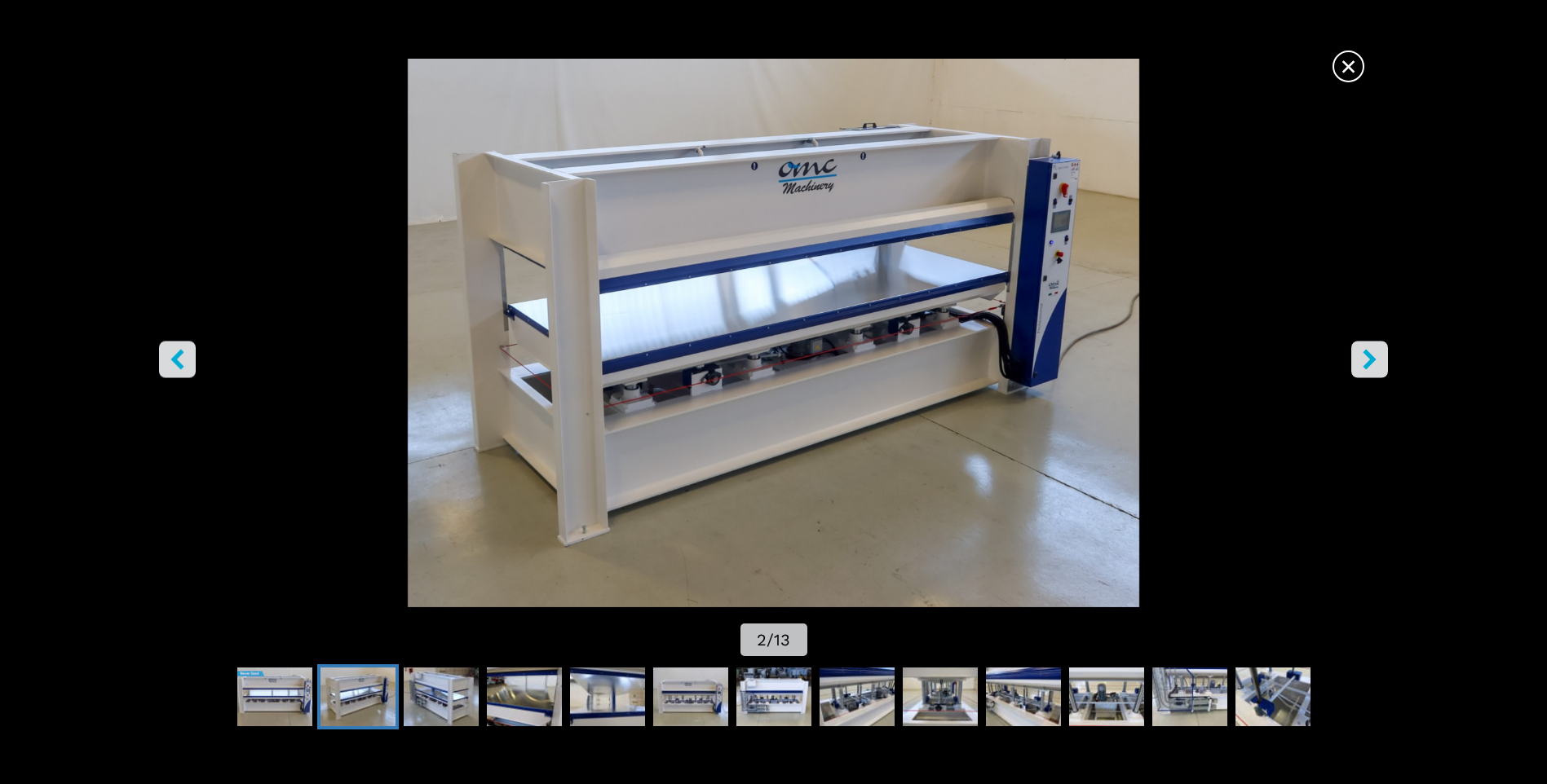
click at [1376, 367] on icon "right-button" at bounding box center [1369, 359] width 20 height 20
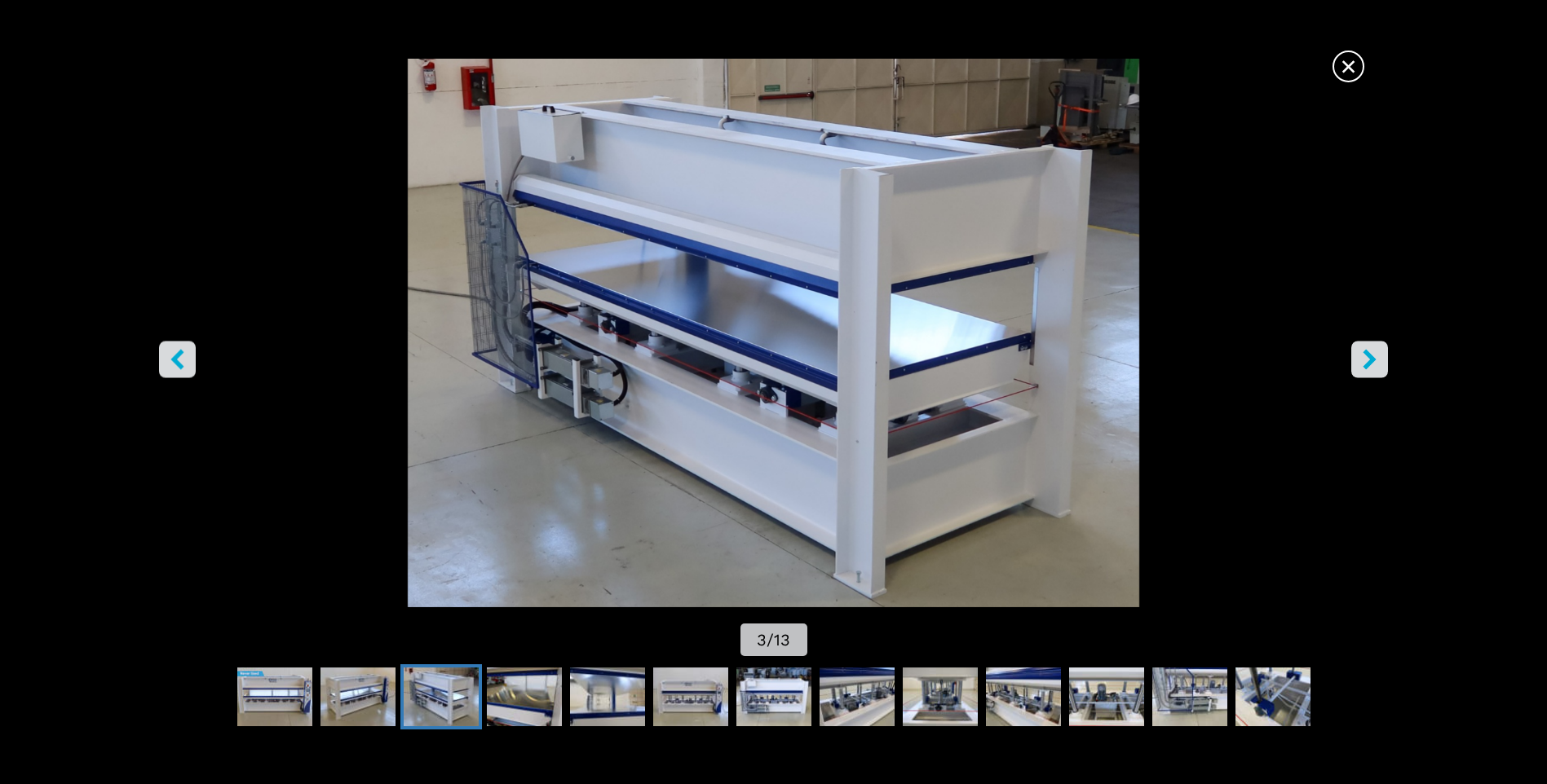
click at [1376, 367] on icon "right-button" at bounding box center [1369, 359] width 20 height 20
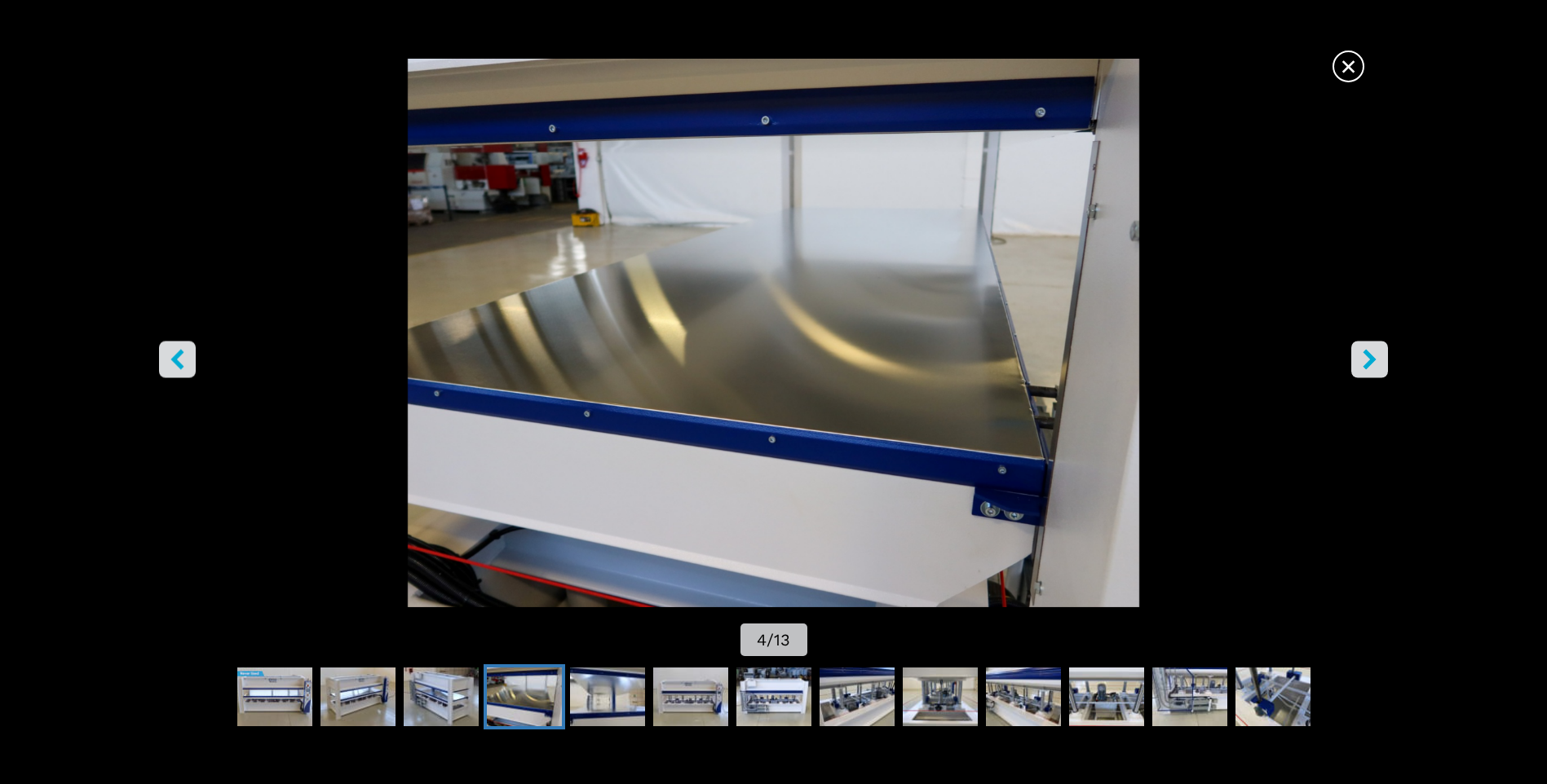
click at [1376, 367] on icon "right-button" at bounding box center [1369, 359] width 20 height 20
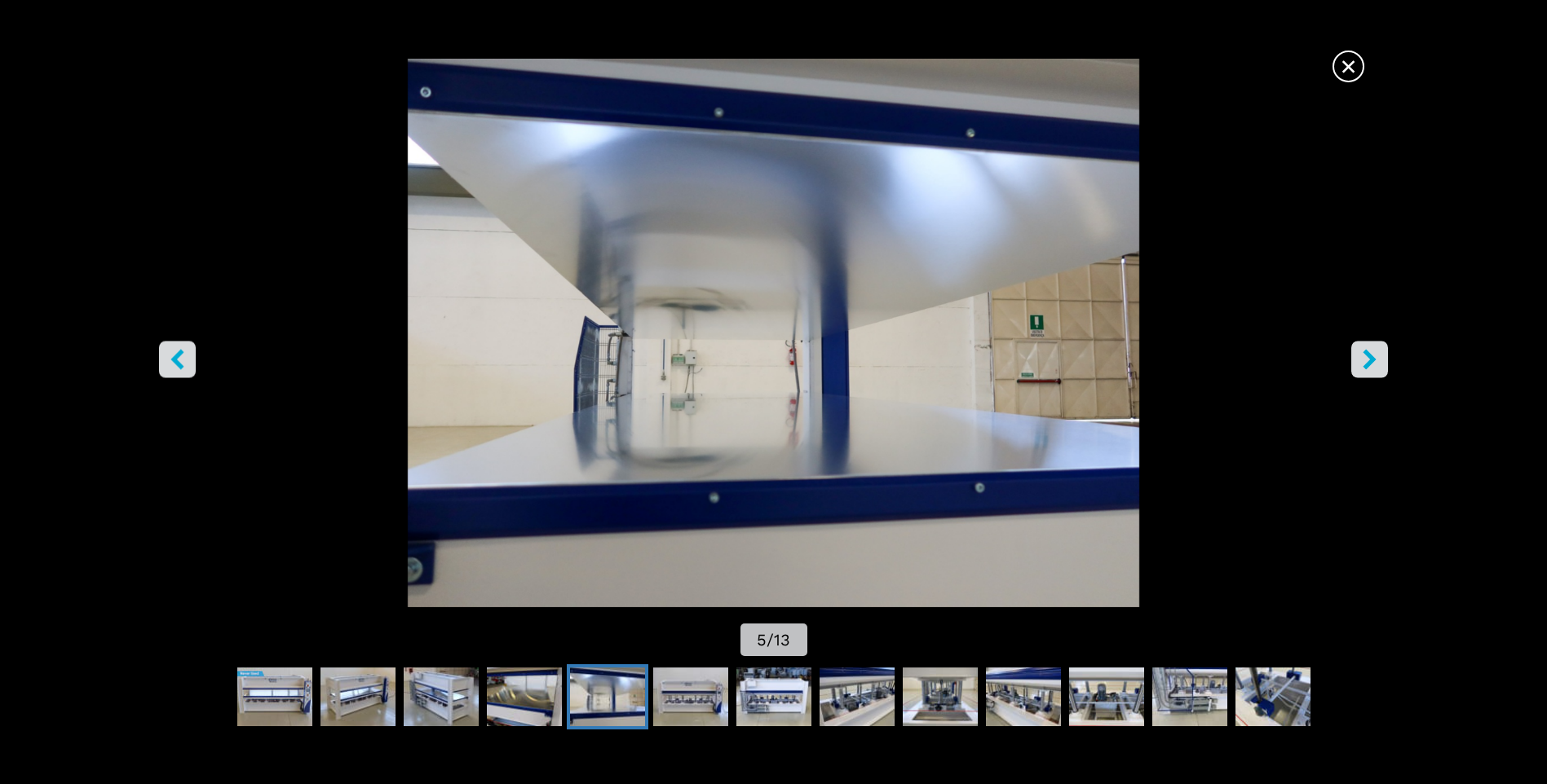
click at [1376, 367] on icon "right-button" at bounding box center [1369, 359] width 20 height 20
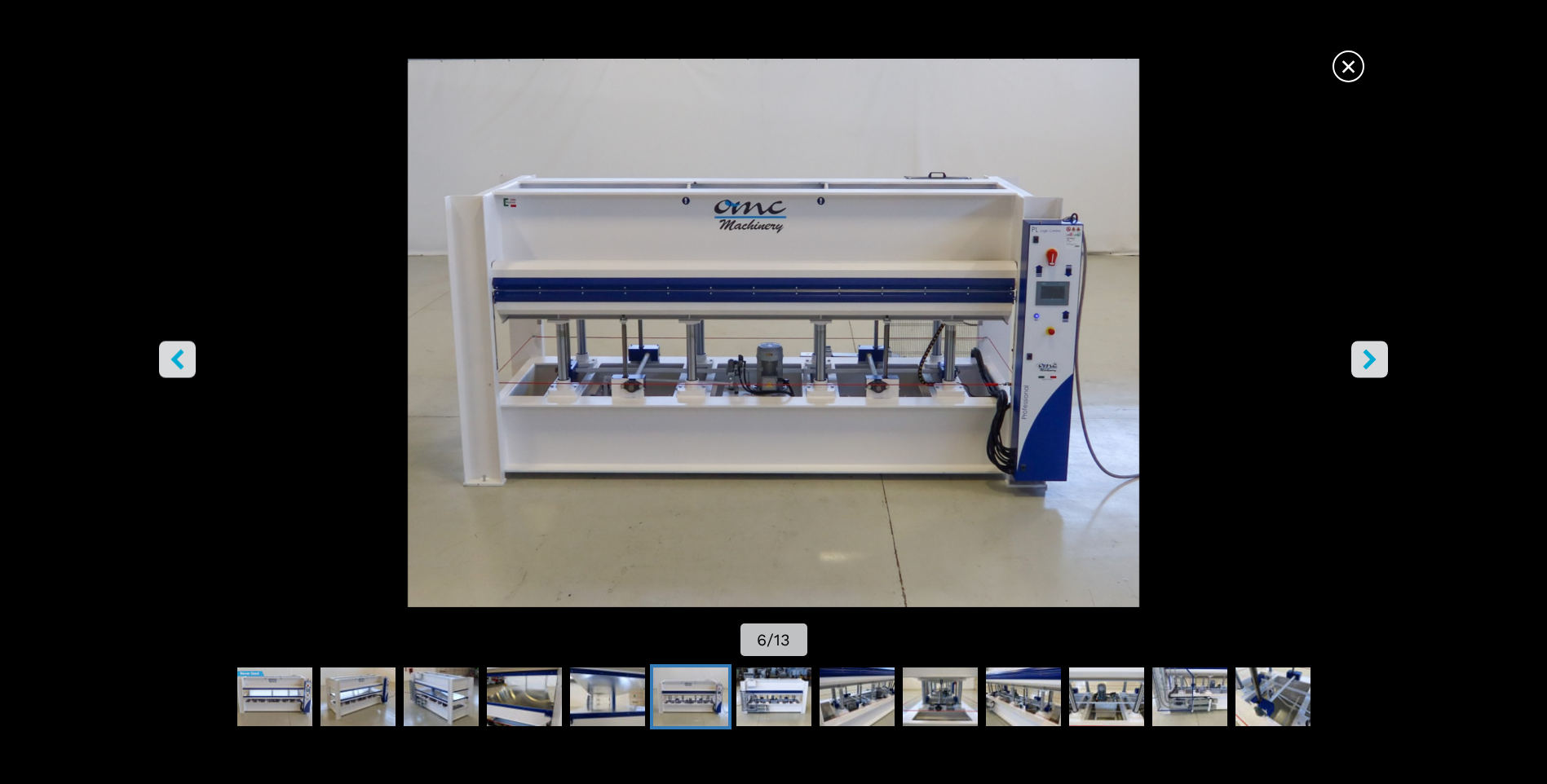
click at [1376, 367] on icon "right-button" at bounding box center [1369, 359] width 20 height 20
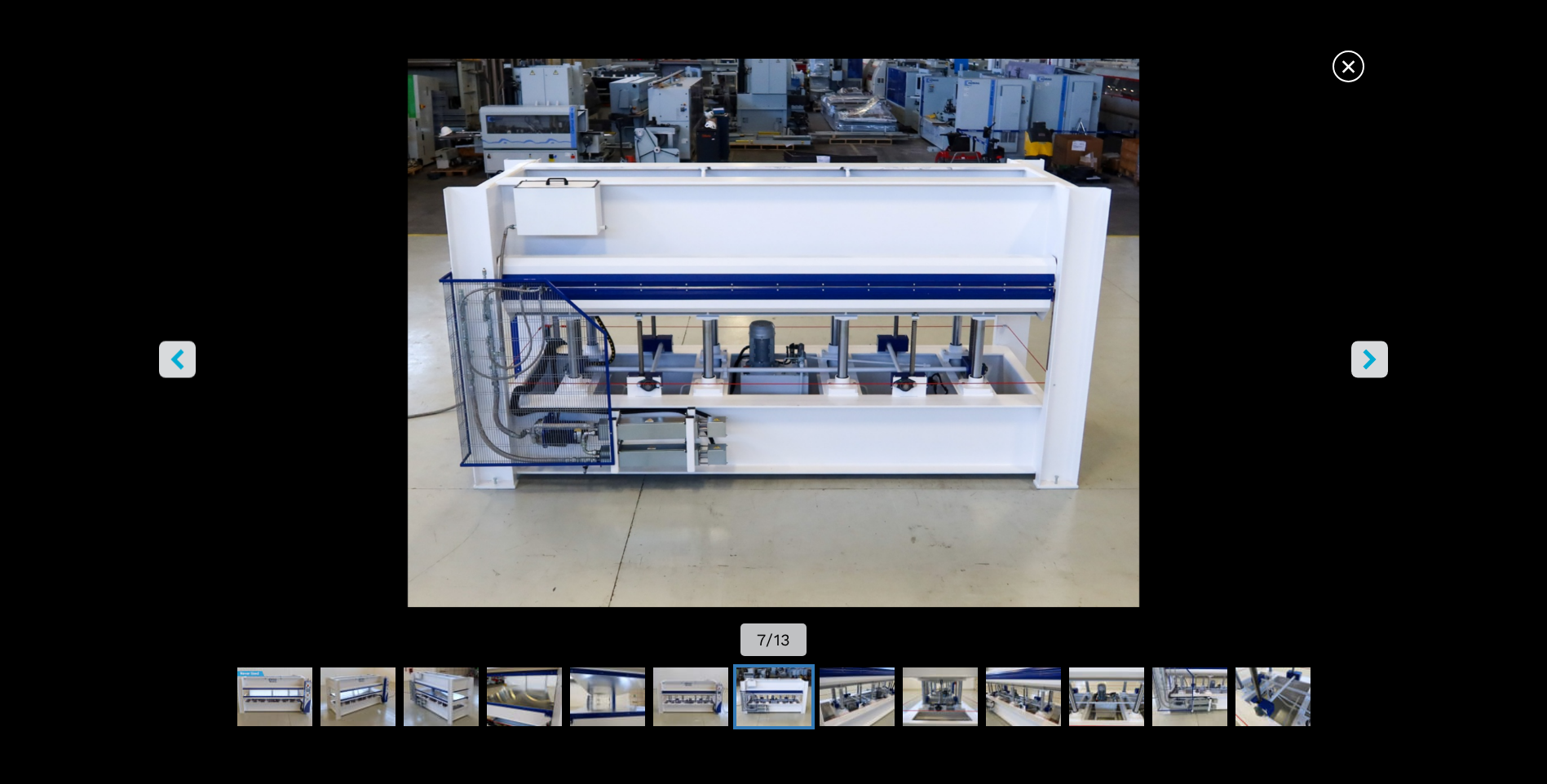
click at [1376, 367] on icon "right-button" at bounding box center [1369, 359] width 20 height 20
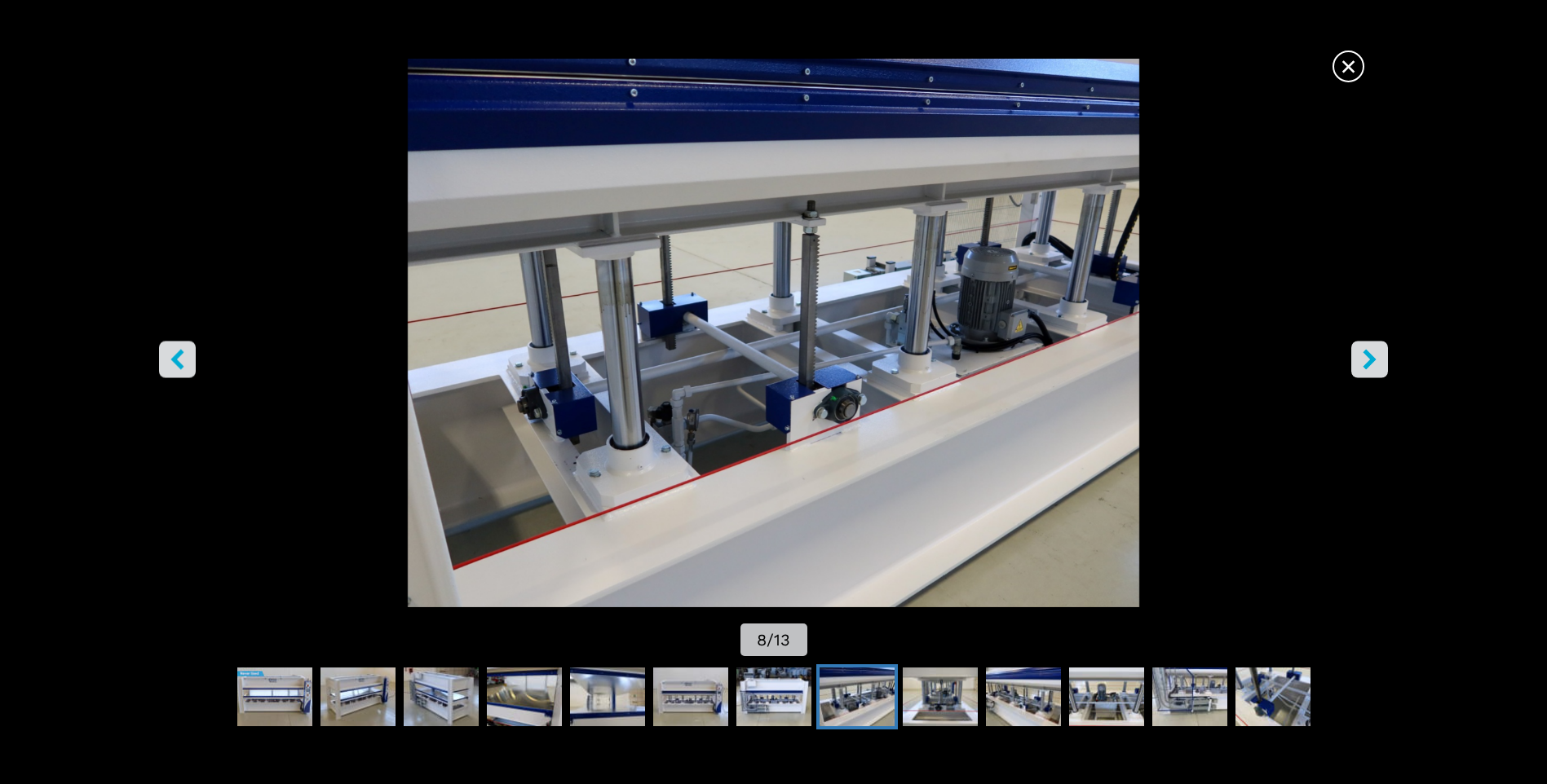
click at [1376, 367] on icon "right-button" at bounding box center [1369, 359] width 20 height 20
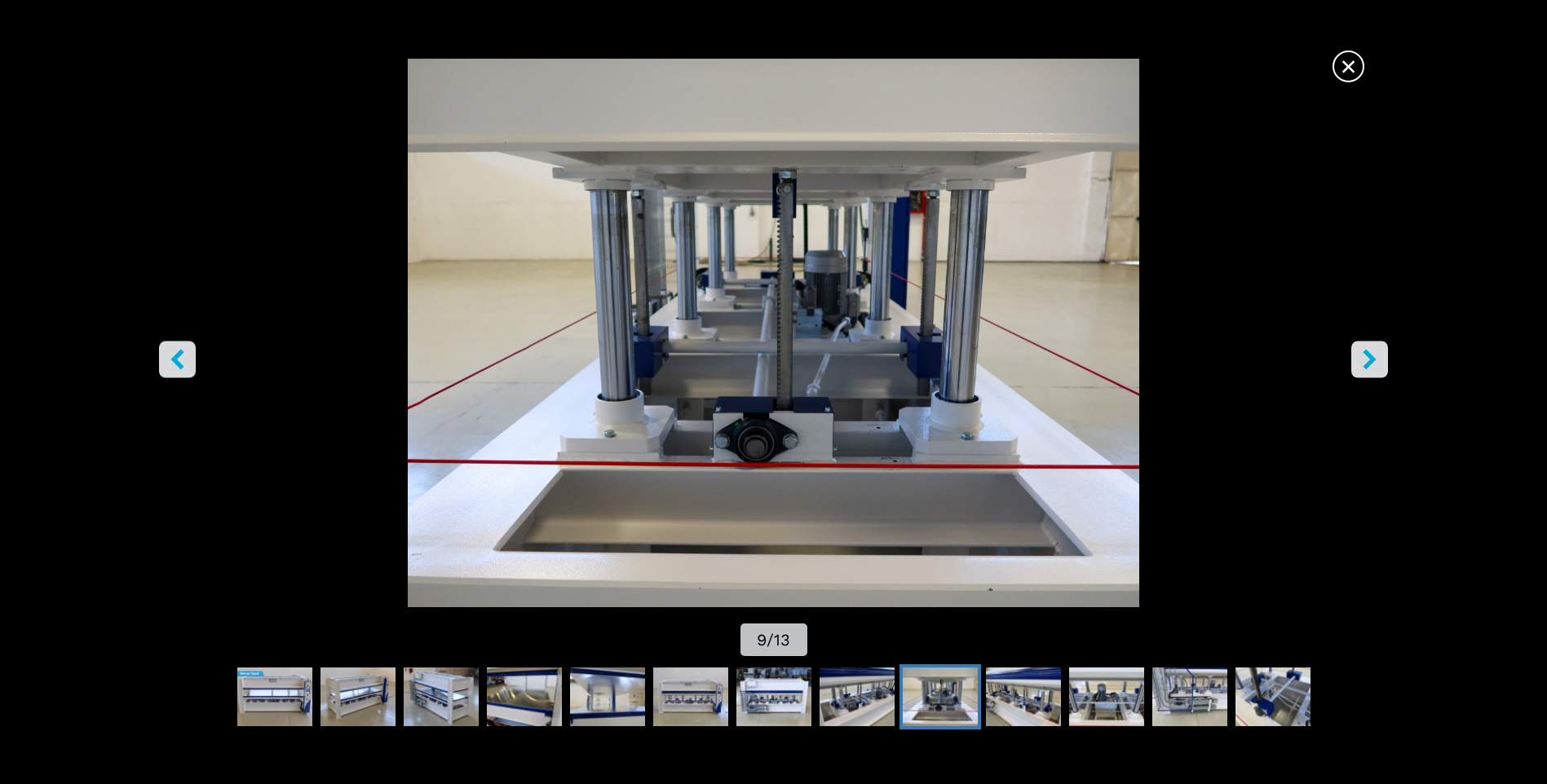
click at [1376, 366] on icon "right-button" at bounding box center [1369, 359] width 20 height 20
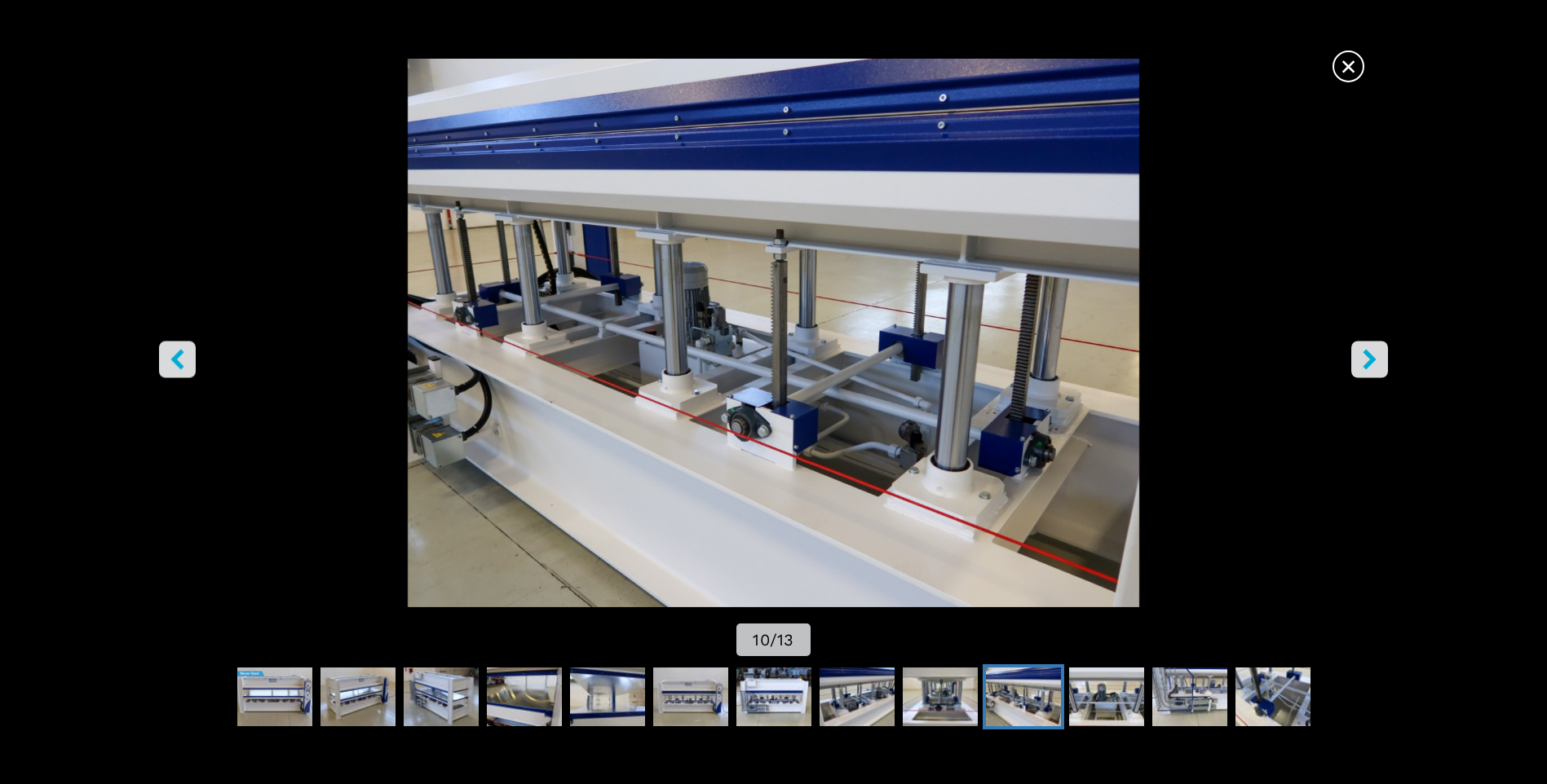
click at [1376, 366] on icon "right-button" at bounding box center [1369, 359] width 20 height 20
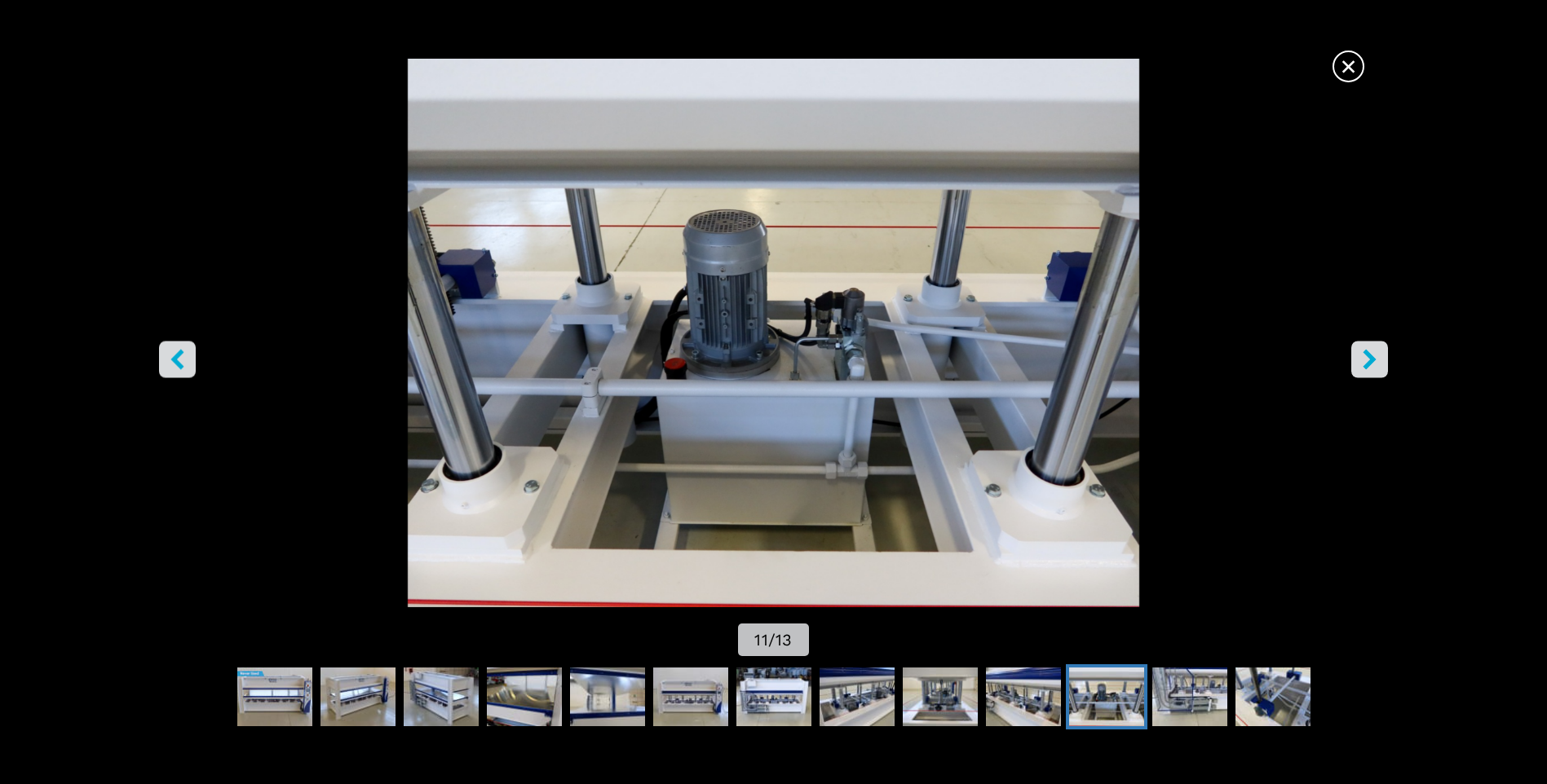
click at [1376, 366] on icon "right-button" at bounding box center [1369, 359] width 20 height 20
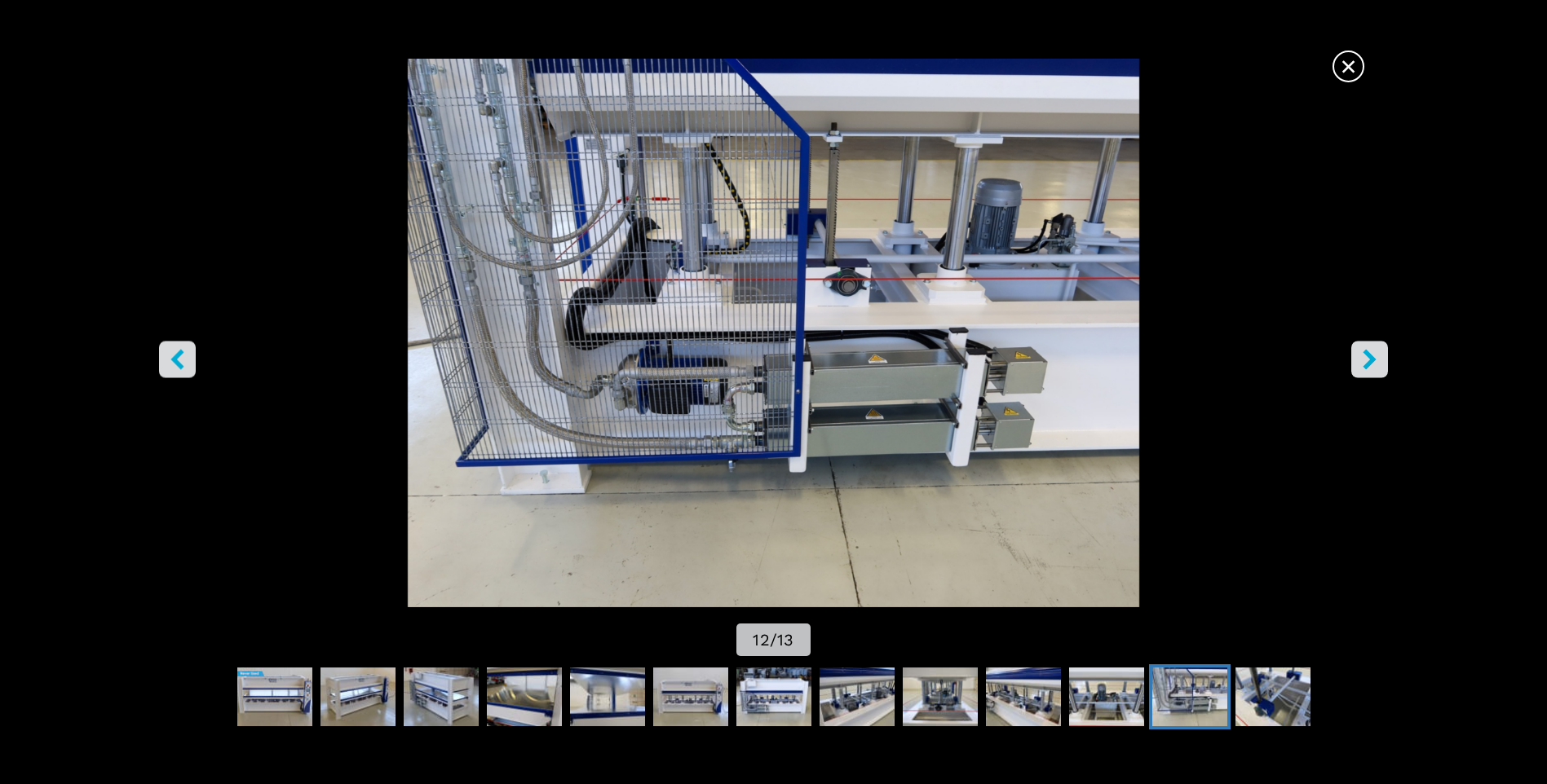
click at [1376, 366] on icon "right-button" at bounding box center [1369, 359] width 20 height 20
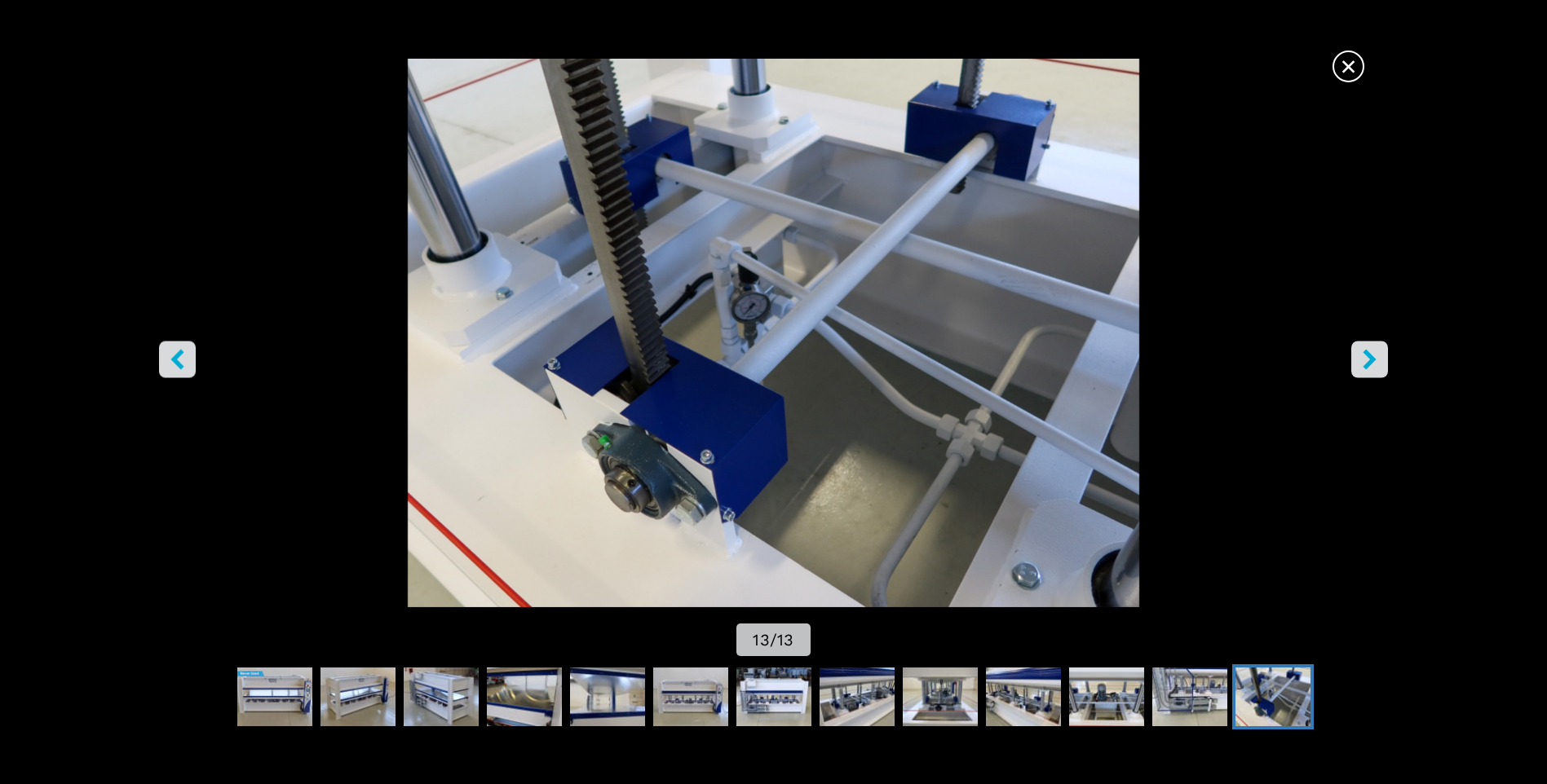
click at [1355, 66] on span "×" at bounding box center [1348, 63] width 29 height 29
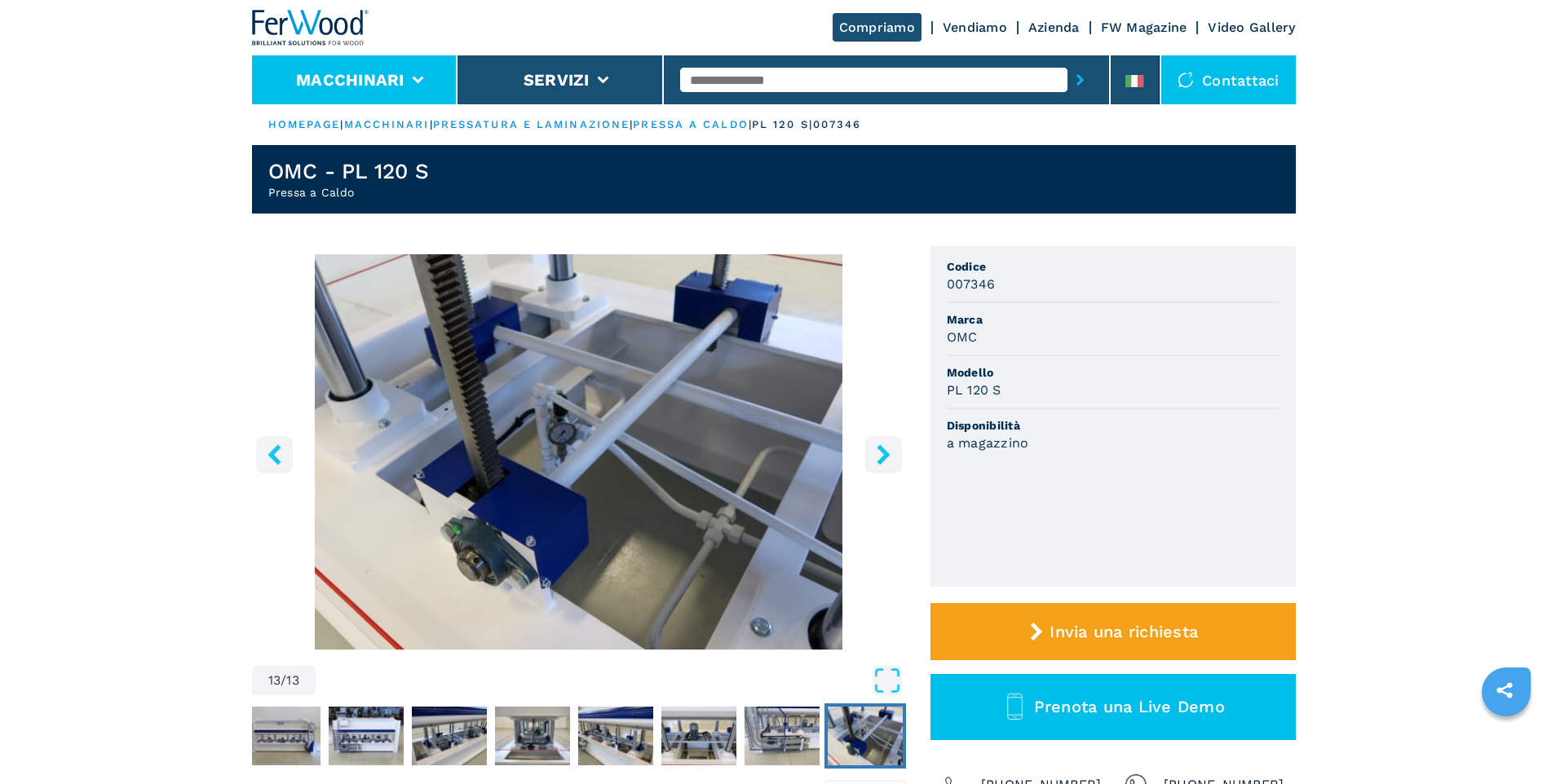
click at [367, 78] on button "Macchinari" at bounding box center [350, 80] width 108 height 19
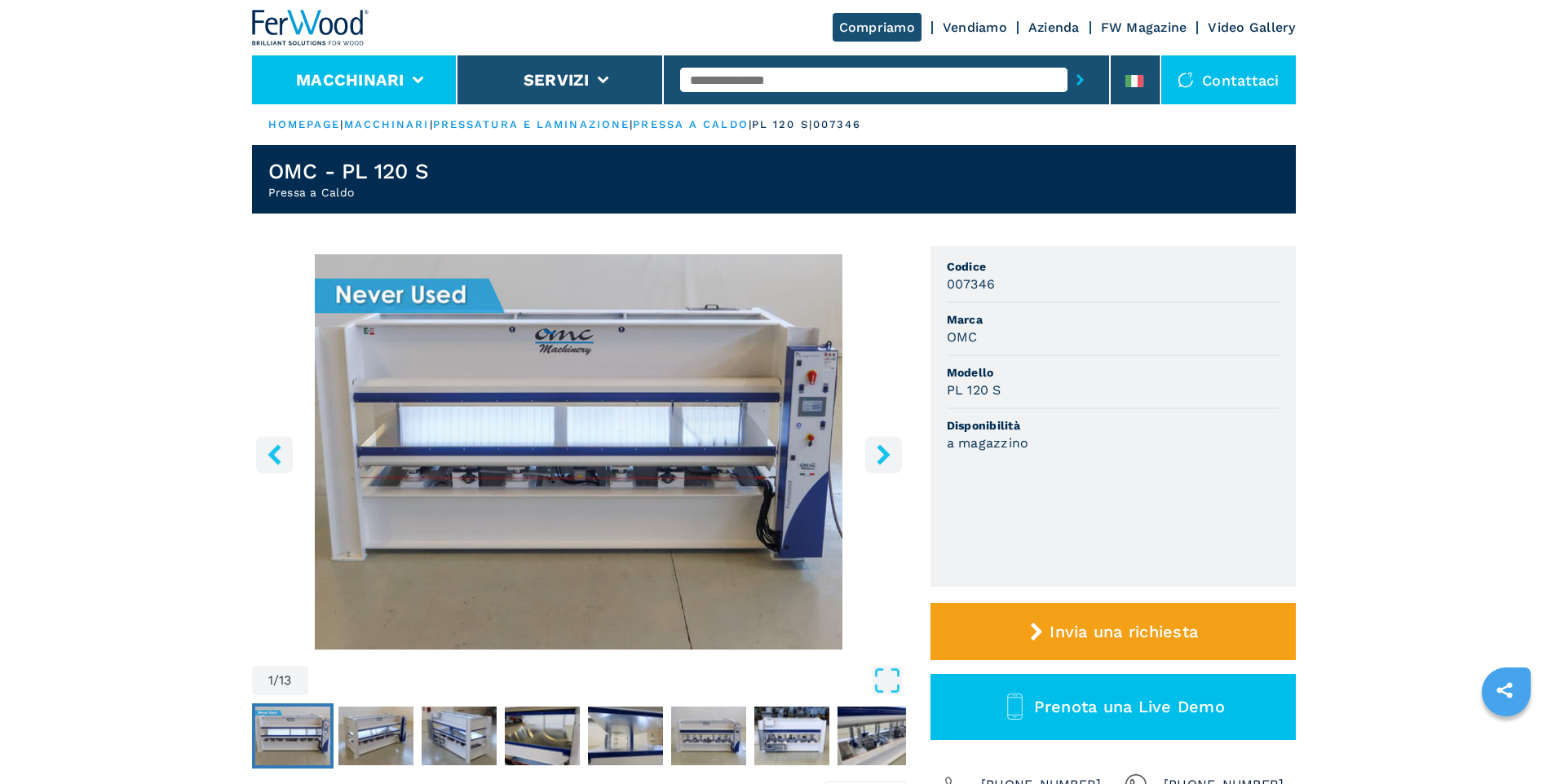
click at [408, 78] on li "Macchinari" at bounding box center [355, 80] width 206 height 49
click at [404, 78] on button "Macchinari" at bounding box center [350, 80] width 108 height 19
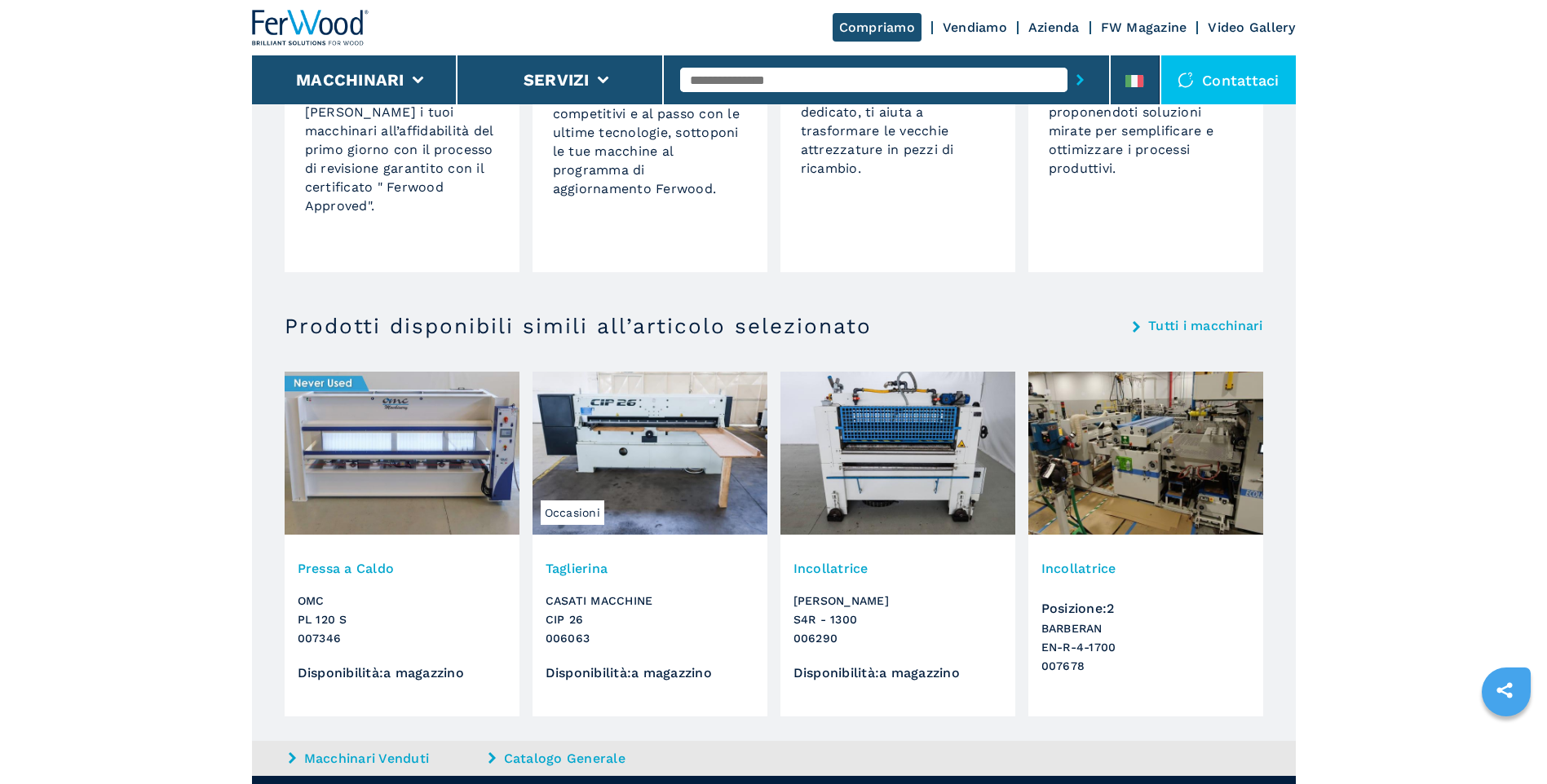
scroll to position [1467, 0]
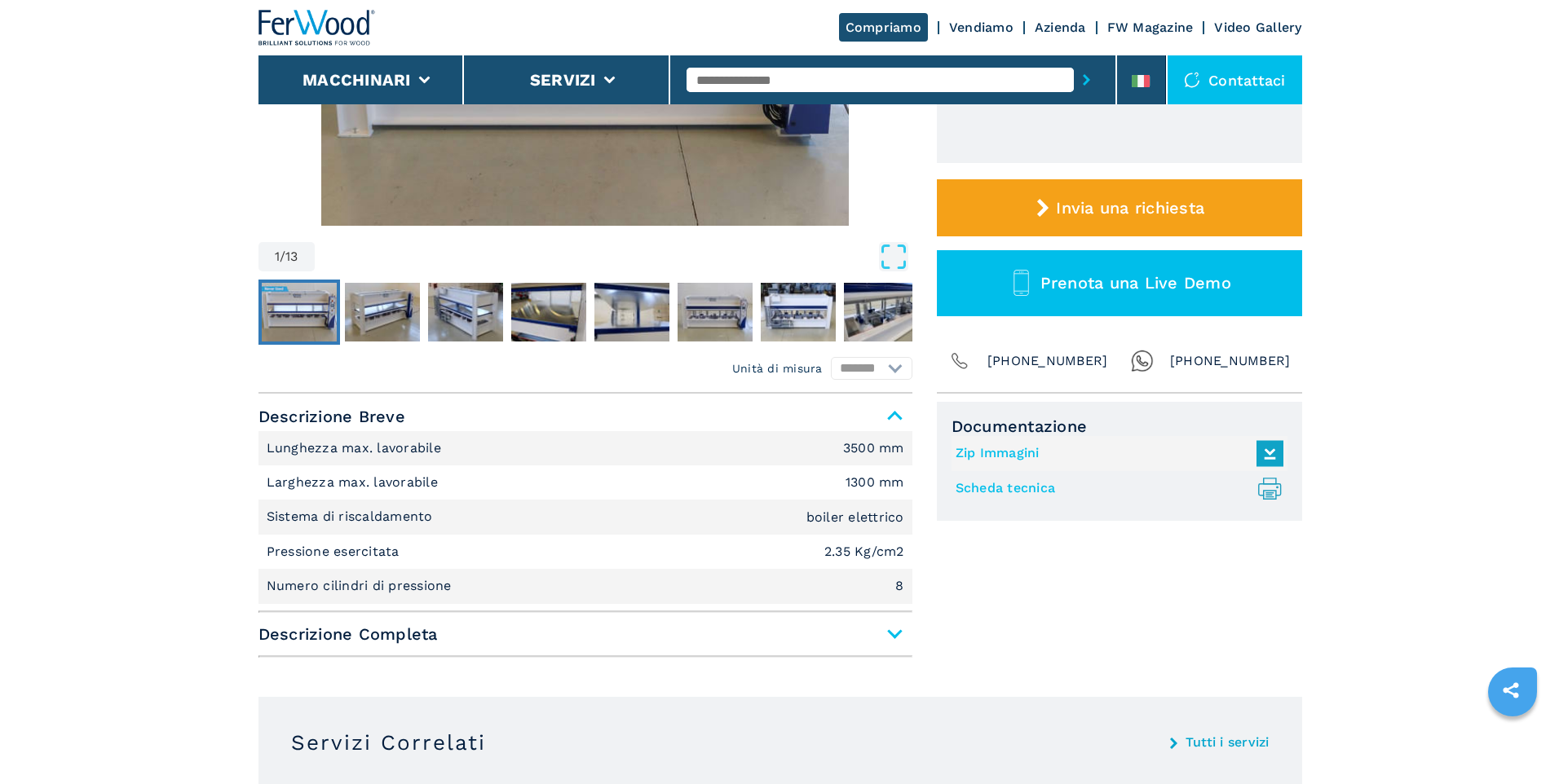
scroll to position [407, 0]
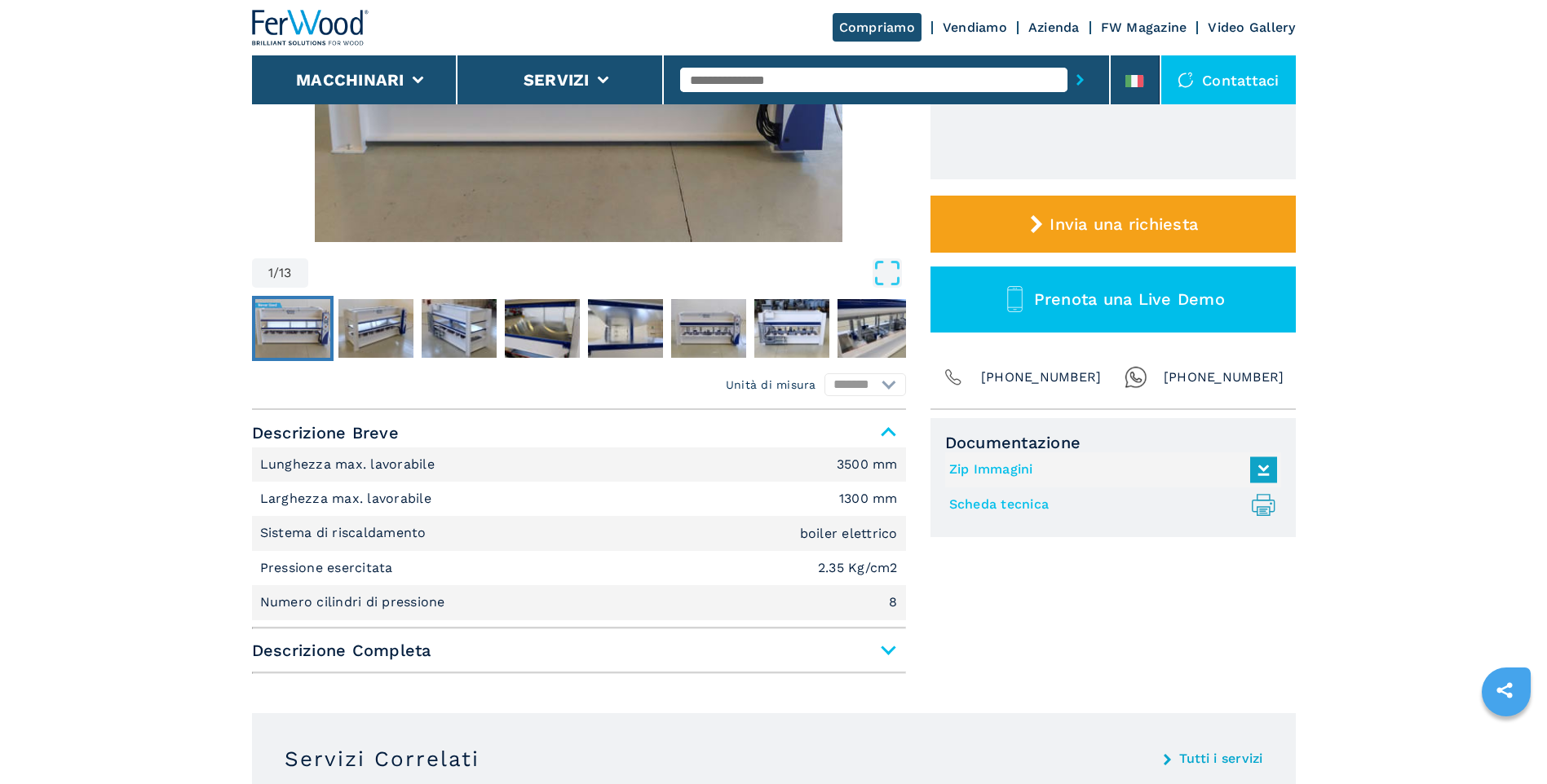
drag, startPoint x: 46, startPoint y: 302, endPoint x: 320, endPoint y: 78, distance: 353.9
click at [320, 78] on button "Macchinari" at bounding box center [350, 80] width 108 height 19
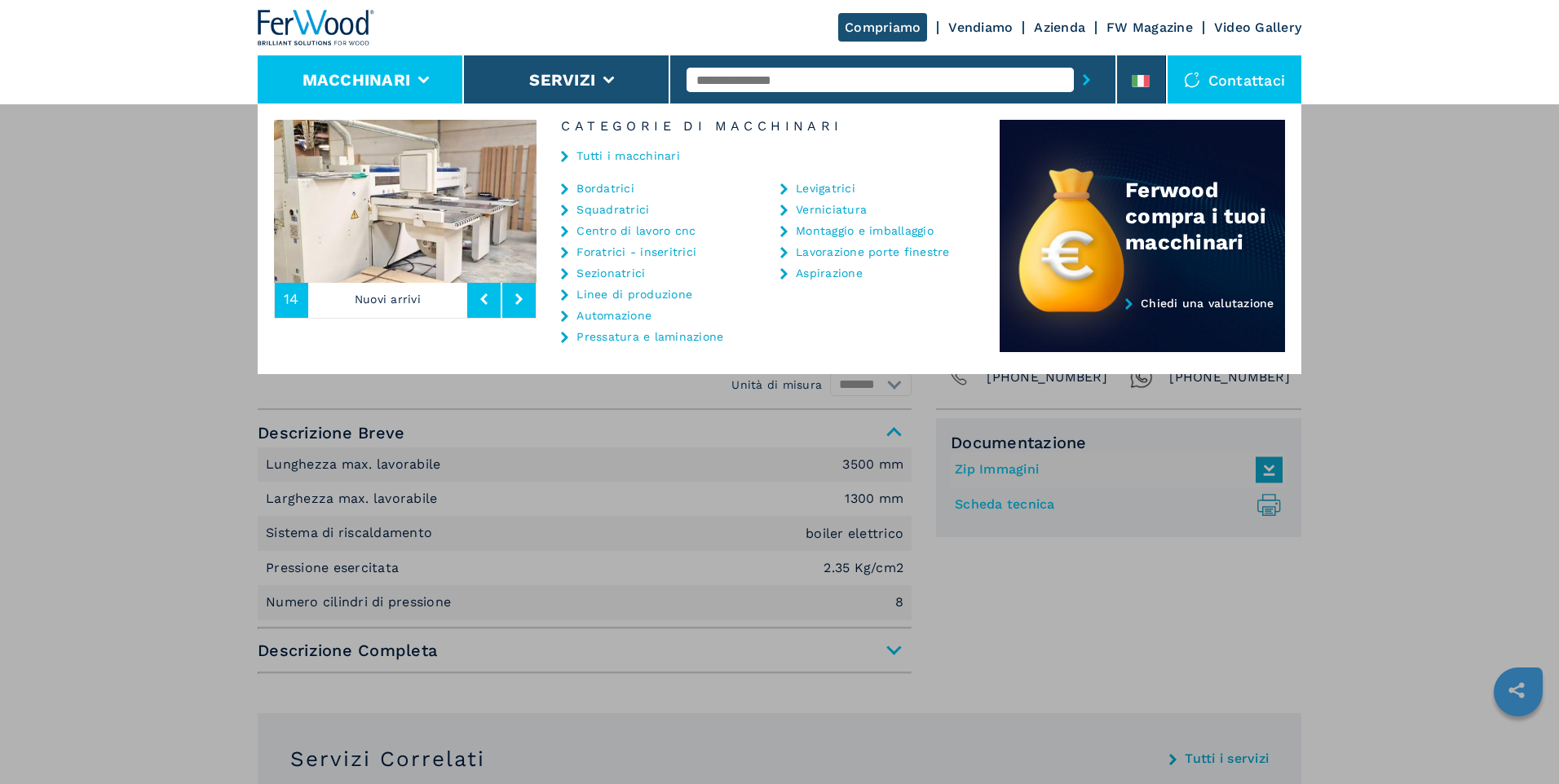
click at [905, 247] on link "Lavorazione porte finestre" at bounding box center [873, 252] width 154 height 11
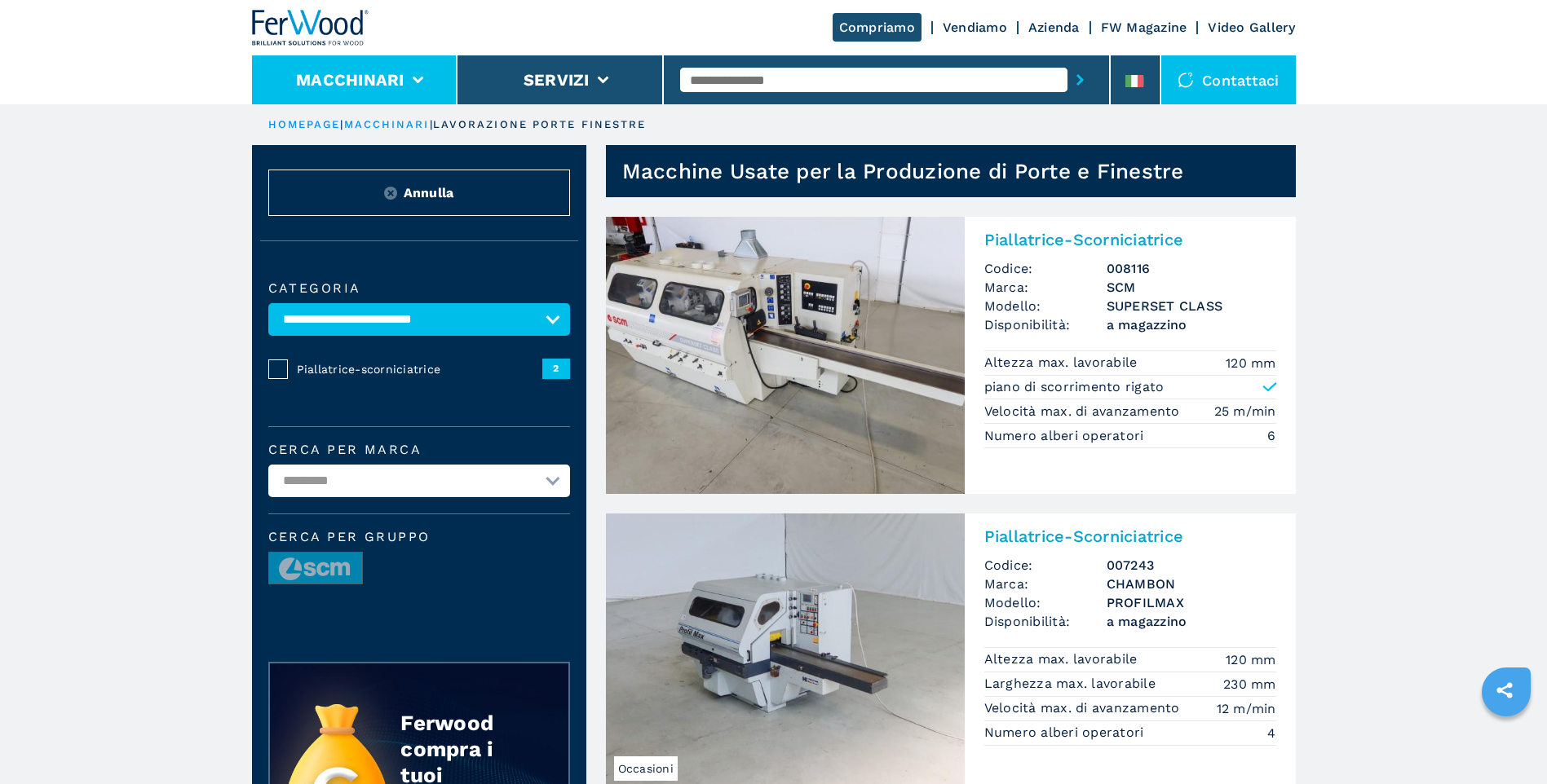
click at [392, 78] on button "Macchinari" at bounding box center [350, 80] width 108 height 19
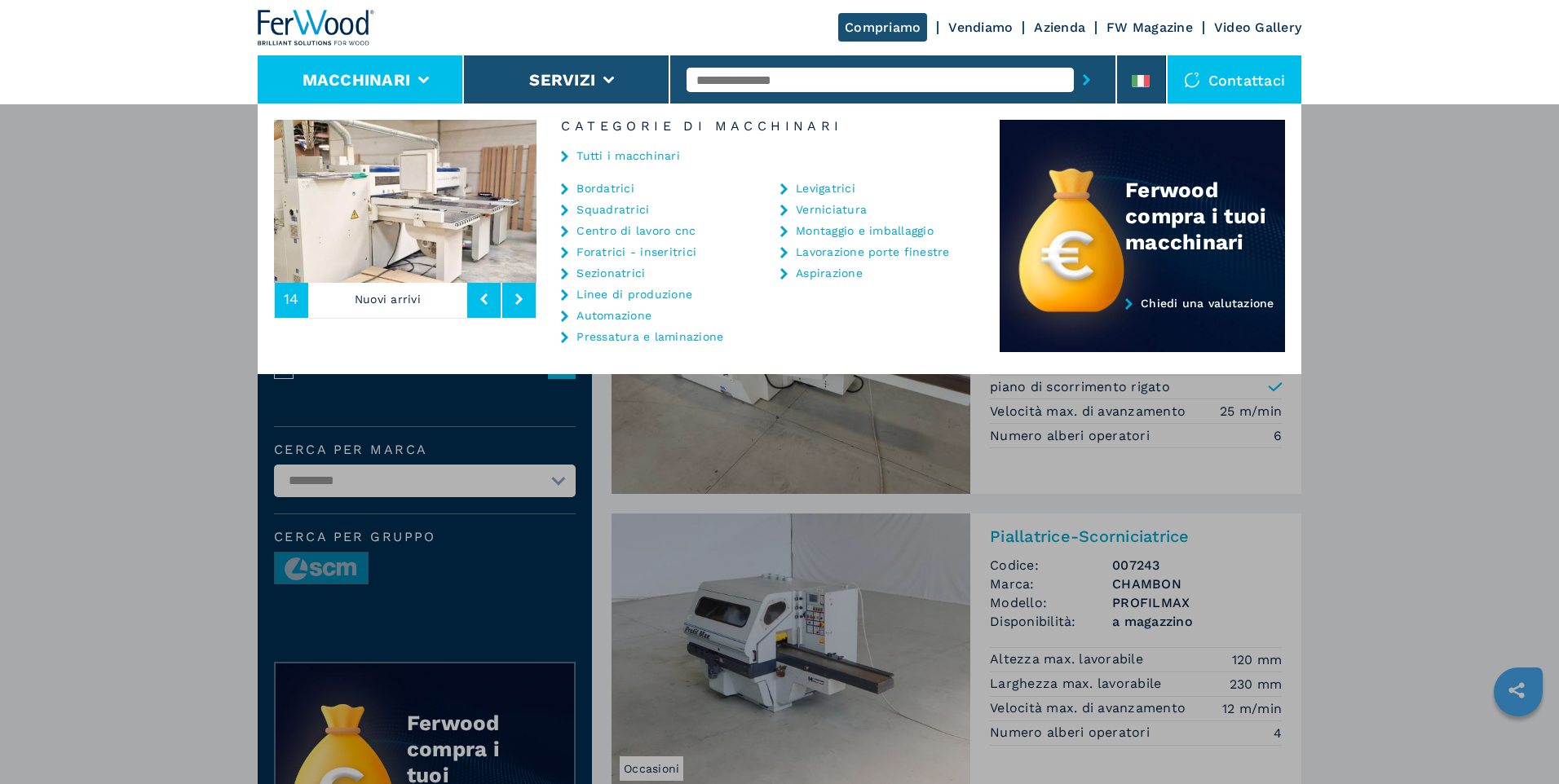
click at [606, 225] on link "Centro di lavoro cnc" at bounding box center [636, 230] width 119 height 11
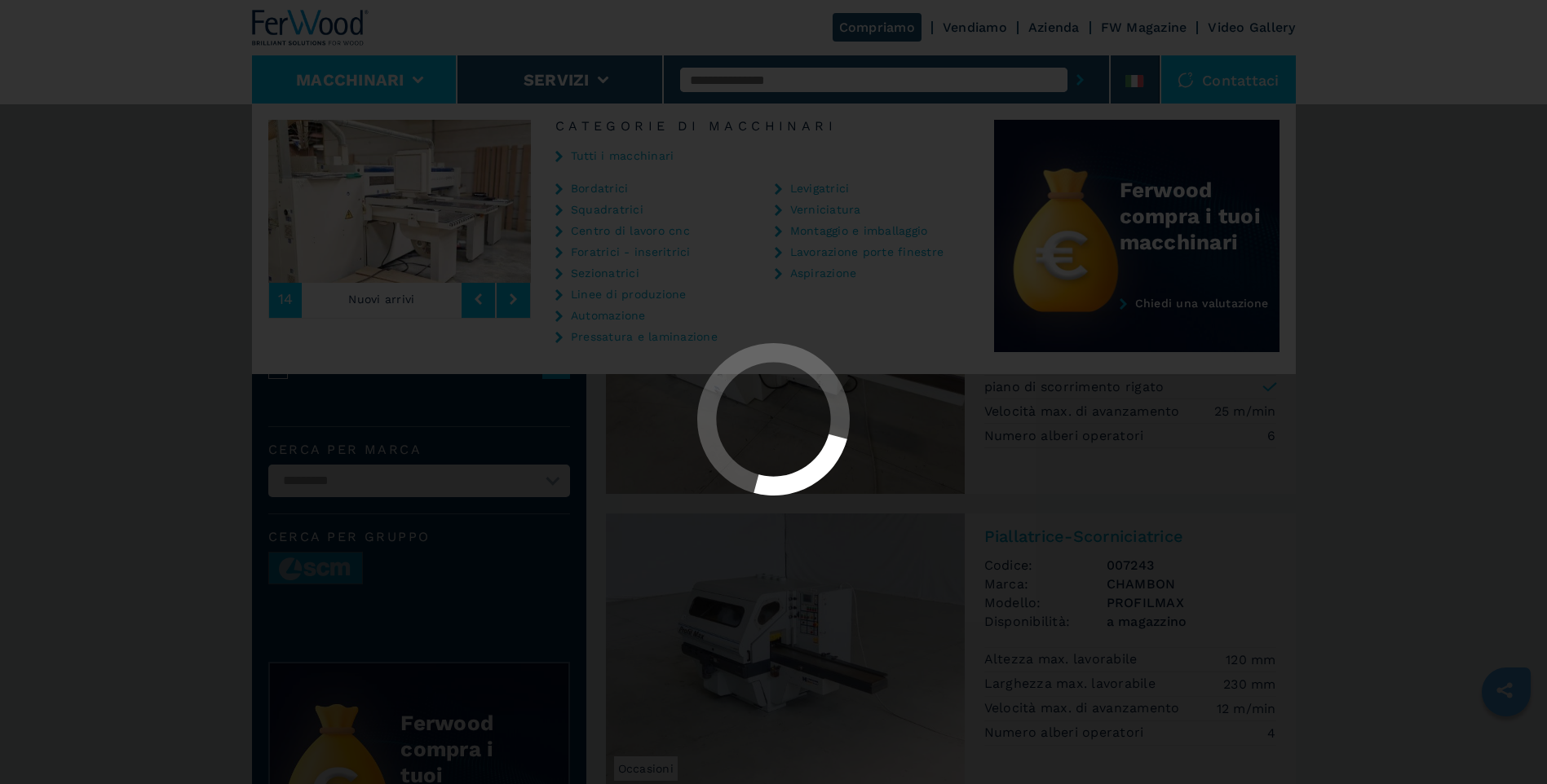
select select "**********"
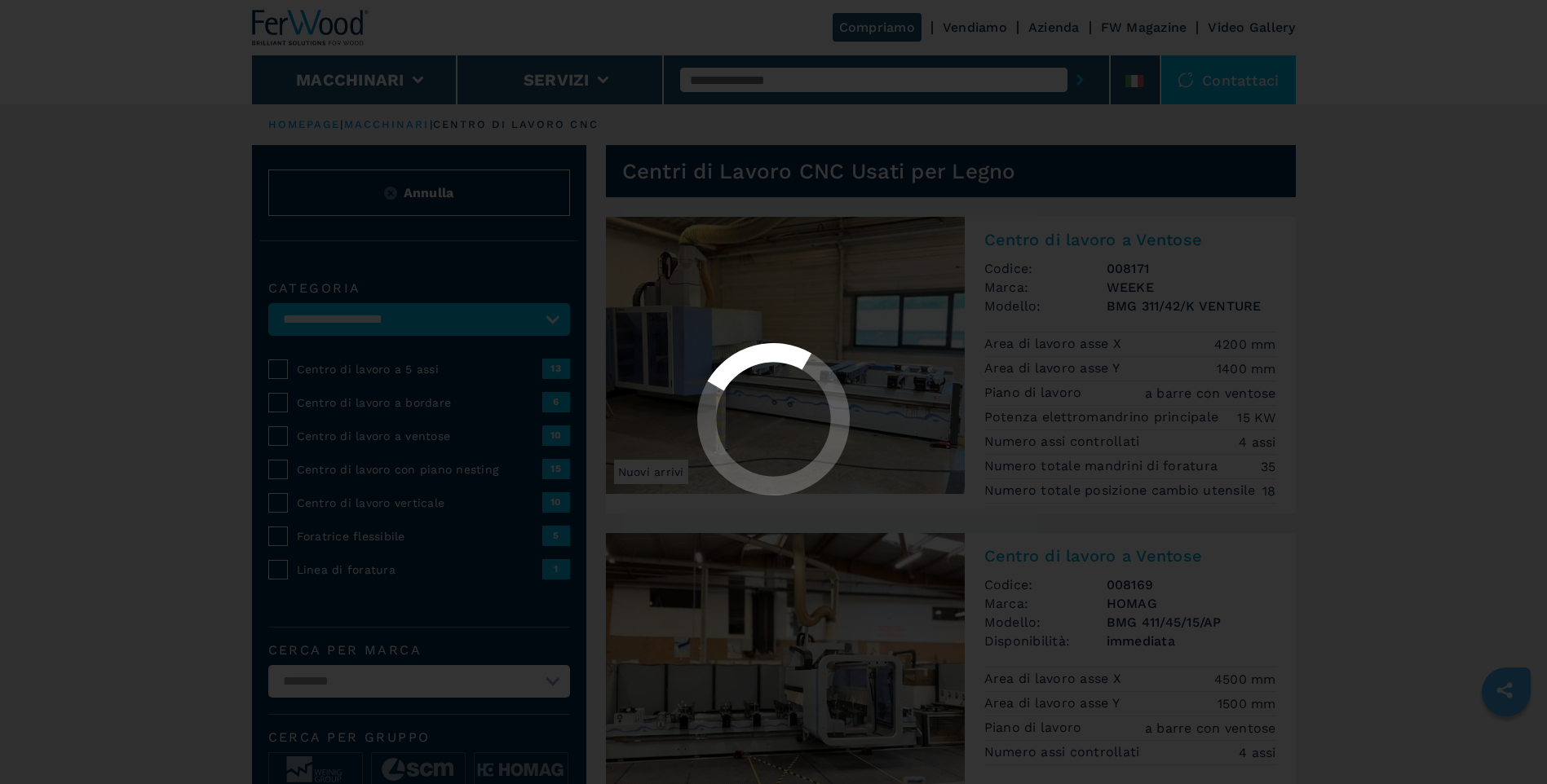
select select "**********"
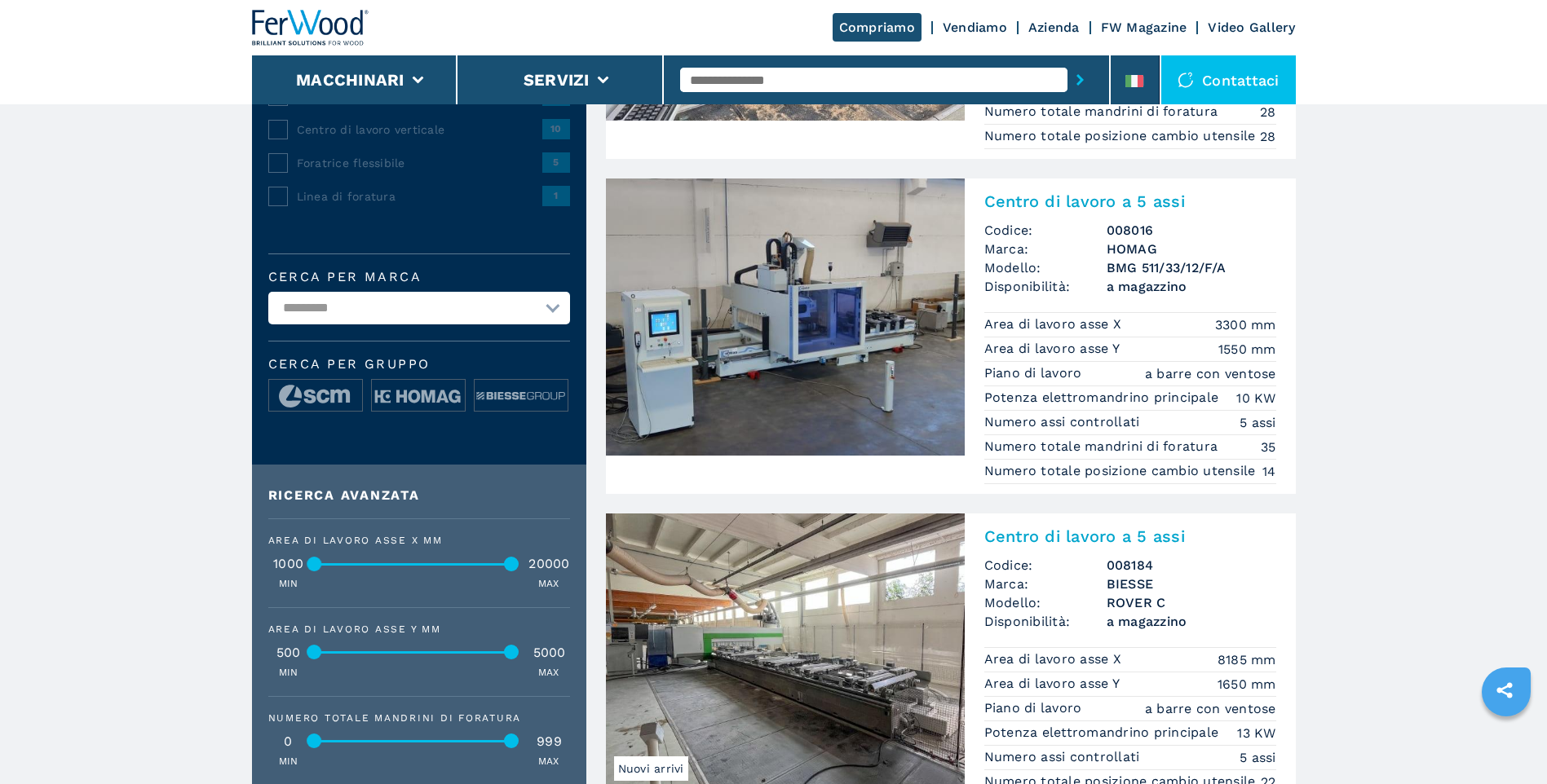
scroll to position [489, 0]
